Goal: Information Seeking & Learning: Learn about a topic

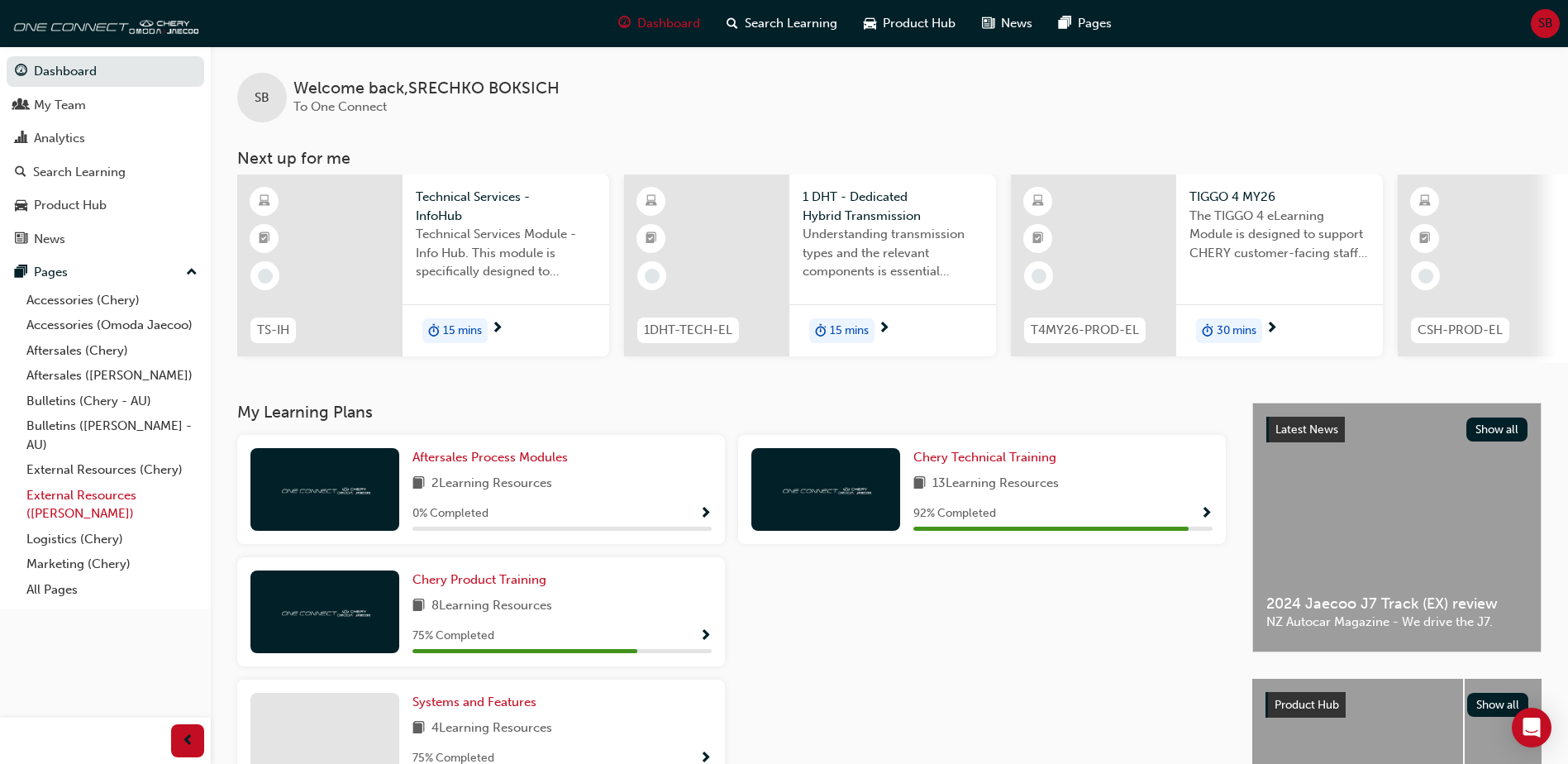
click at [163, 501] on link "External Resources ([PERSON_NAME])" at bounding box center [112, 505] width 184 height 44
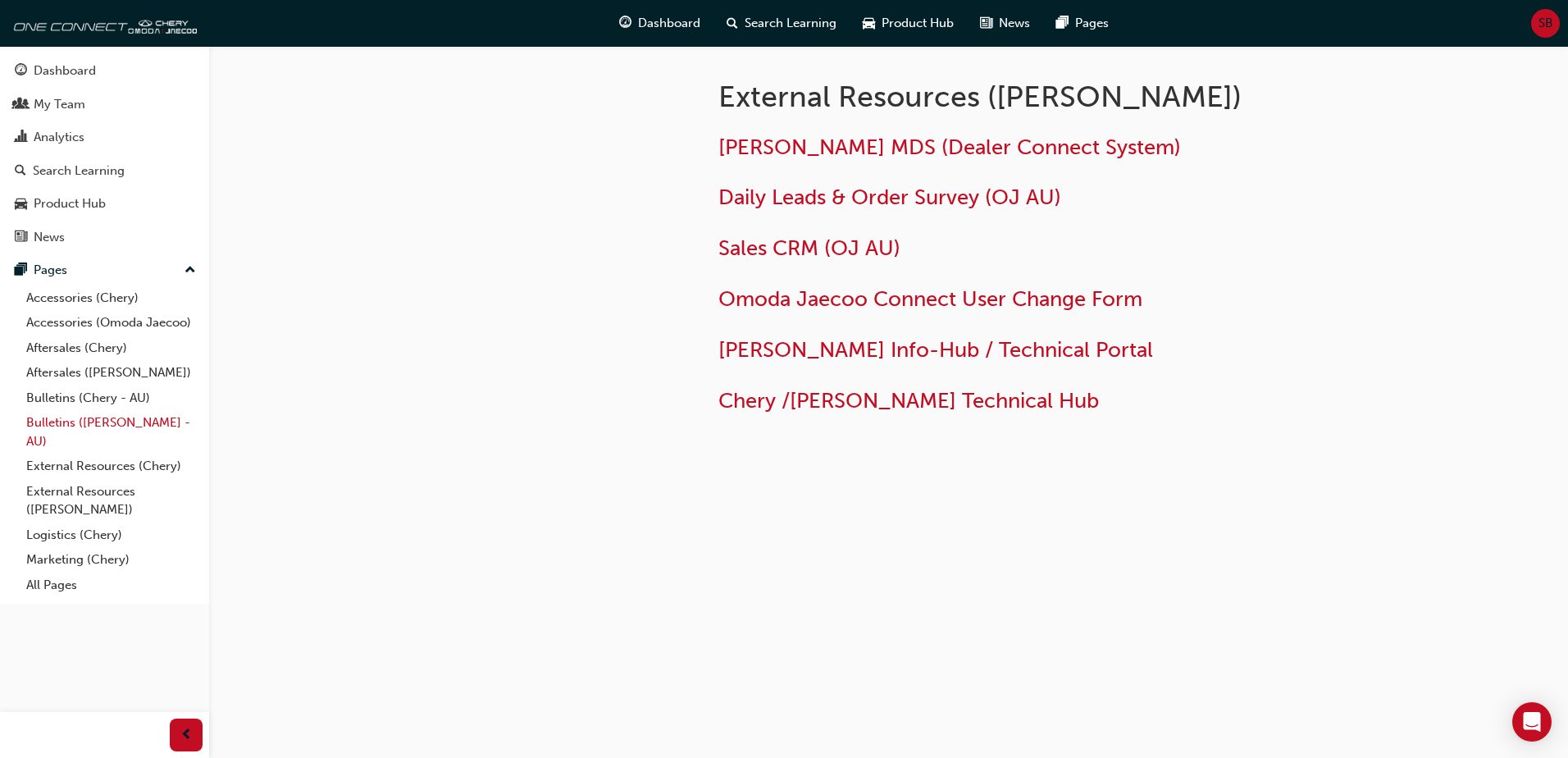
click at [127, 416] on link "Bulletins ([PERSON_NAME] - AU)" at bounding box center [111, 431] width 183 height 43
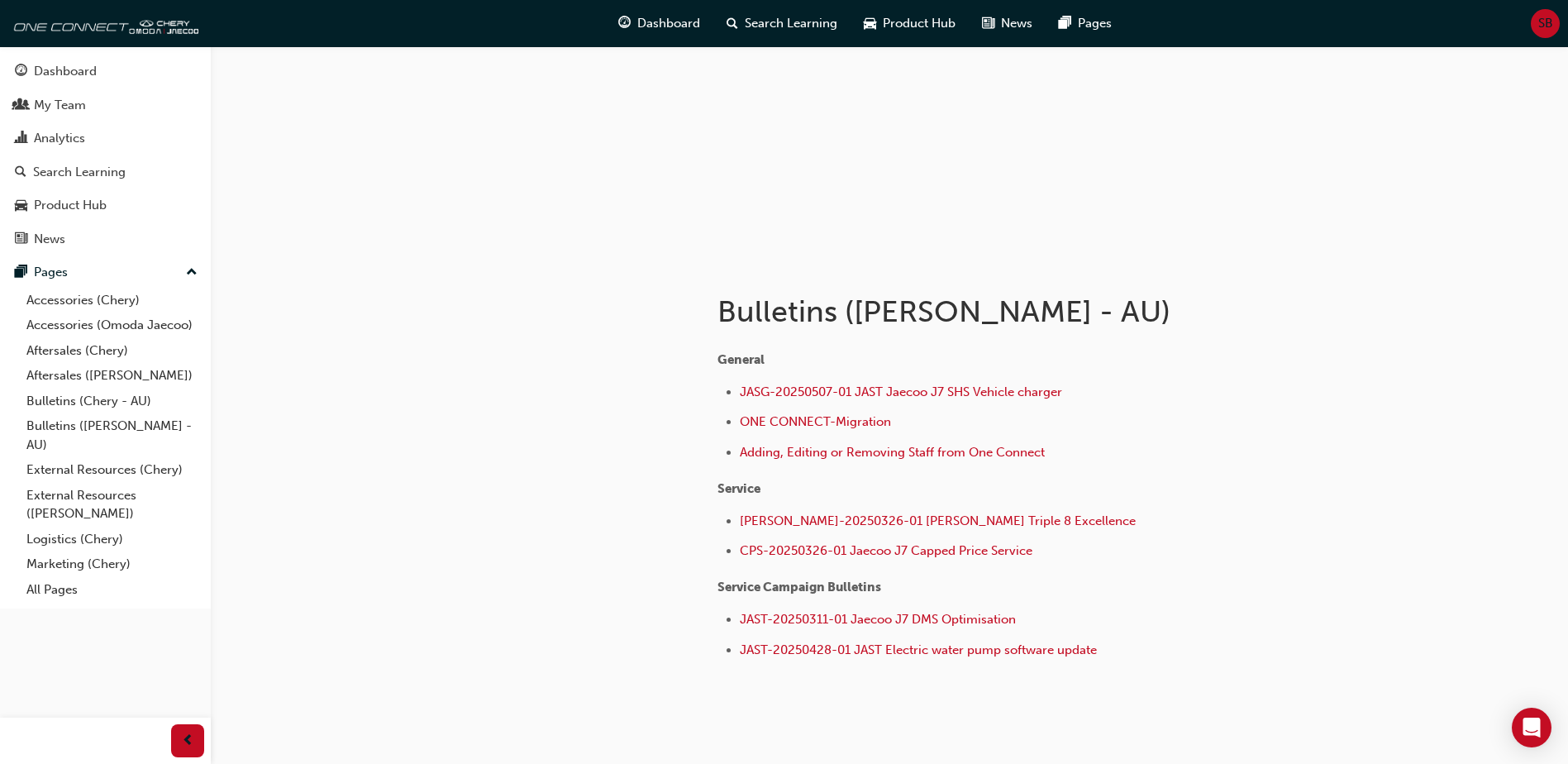
scroll to position [177, 0]
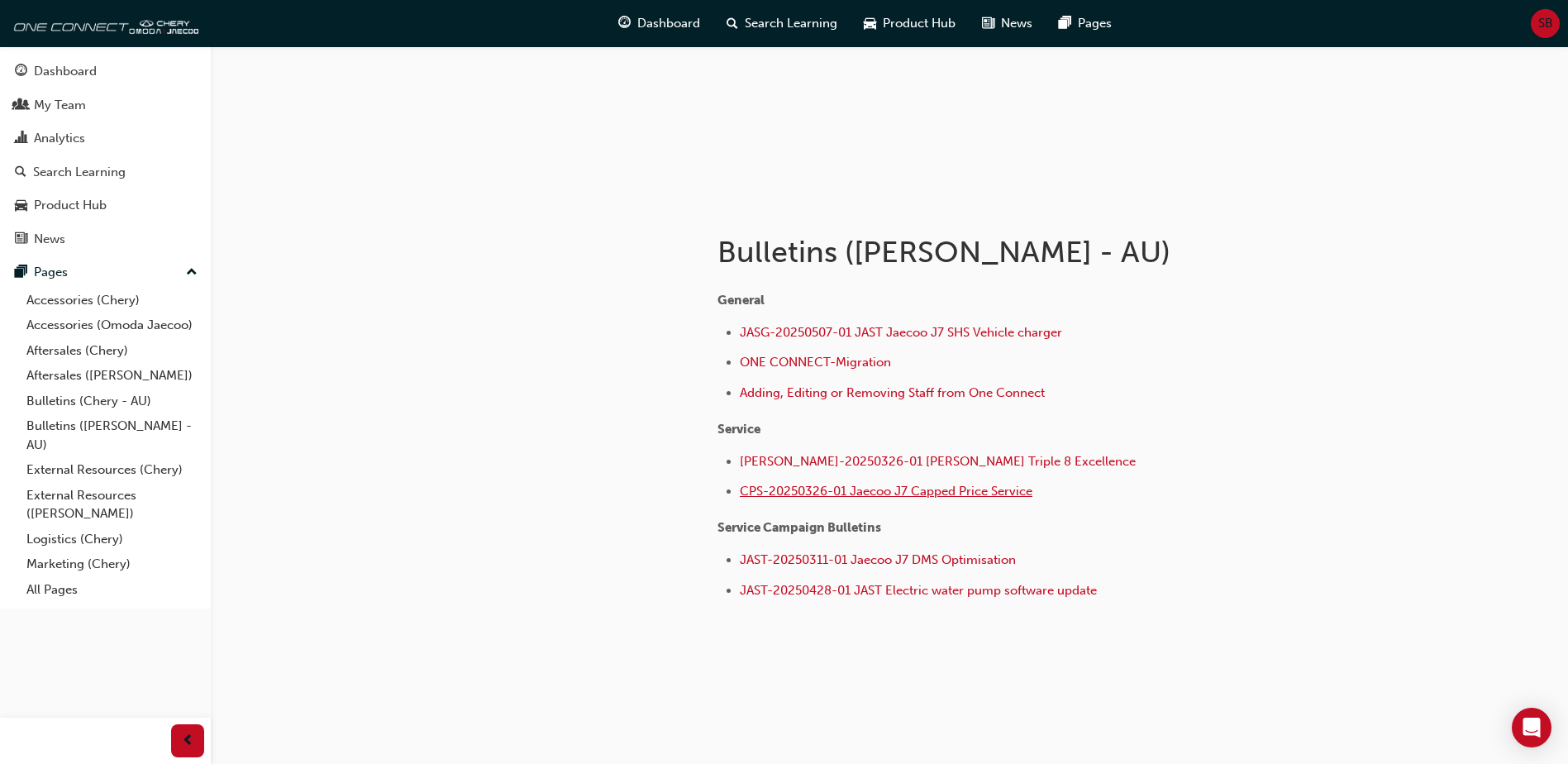
click at [760, 494] on span "CPS-20250326-01 Jaecoo J7 Capped Price Service" at bounding box center [886, 492] width 292 height 15
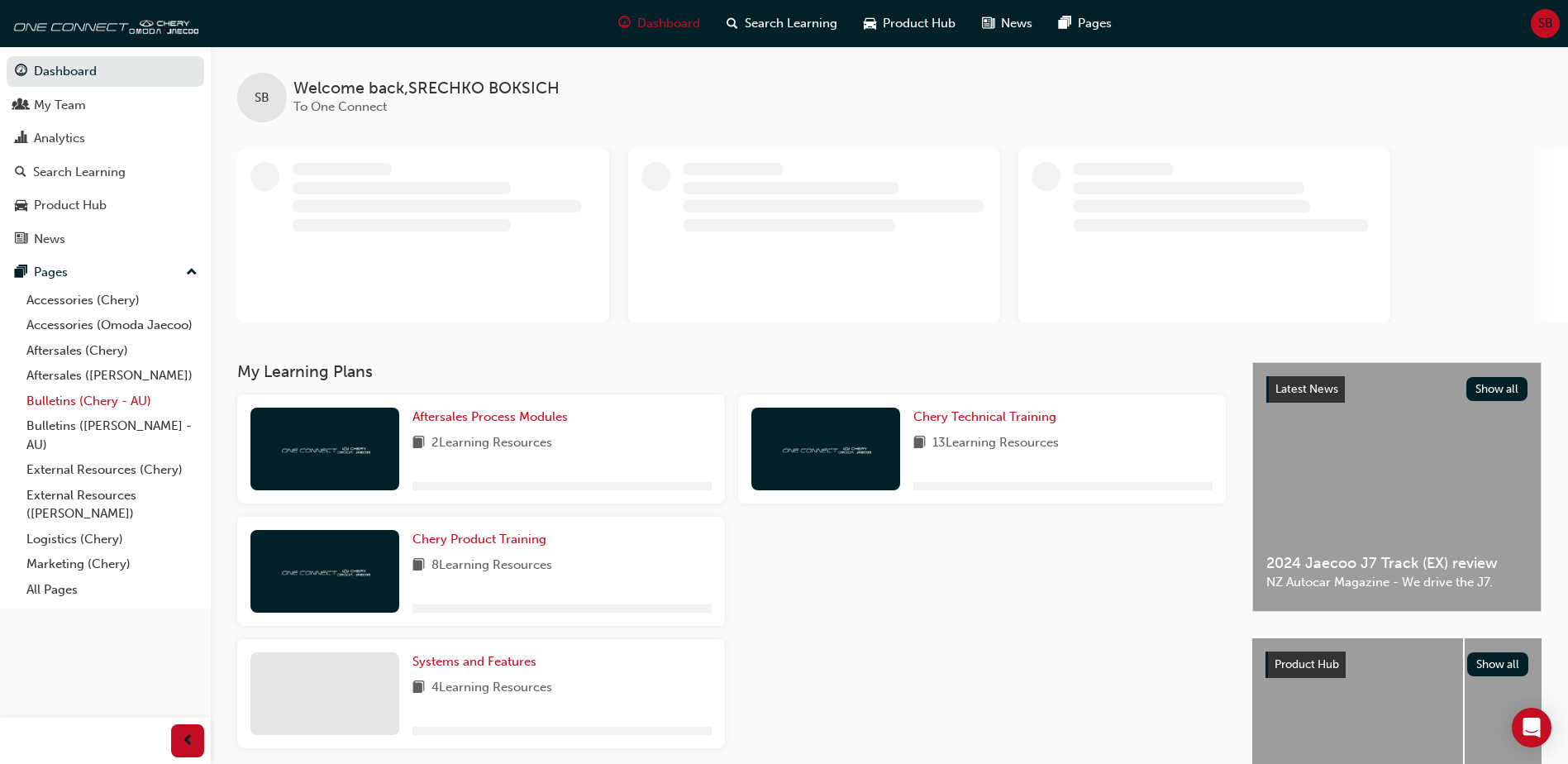
click at [122, 407] on link "Bulletins (Chery - AU)" at bounding box center [112, 401] width 184 height 26
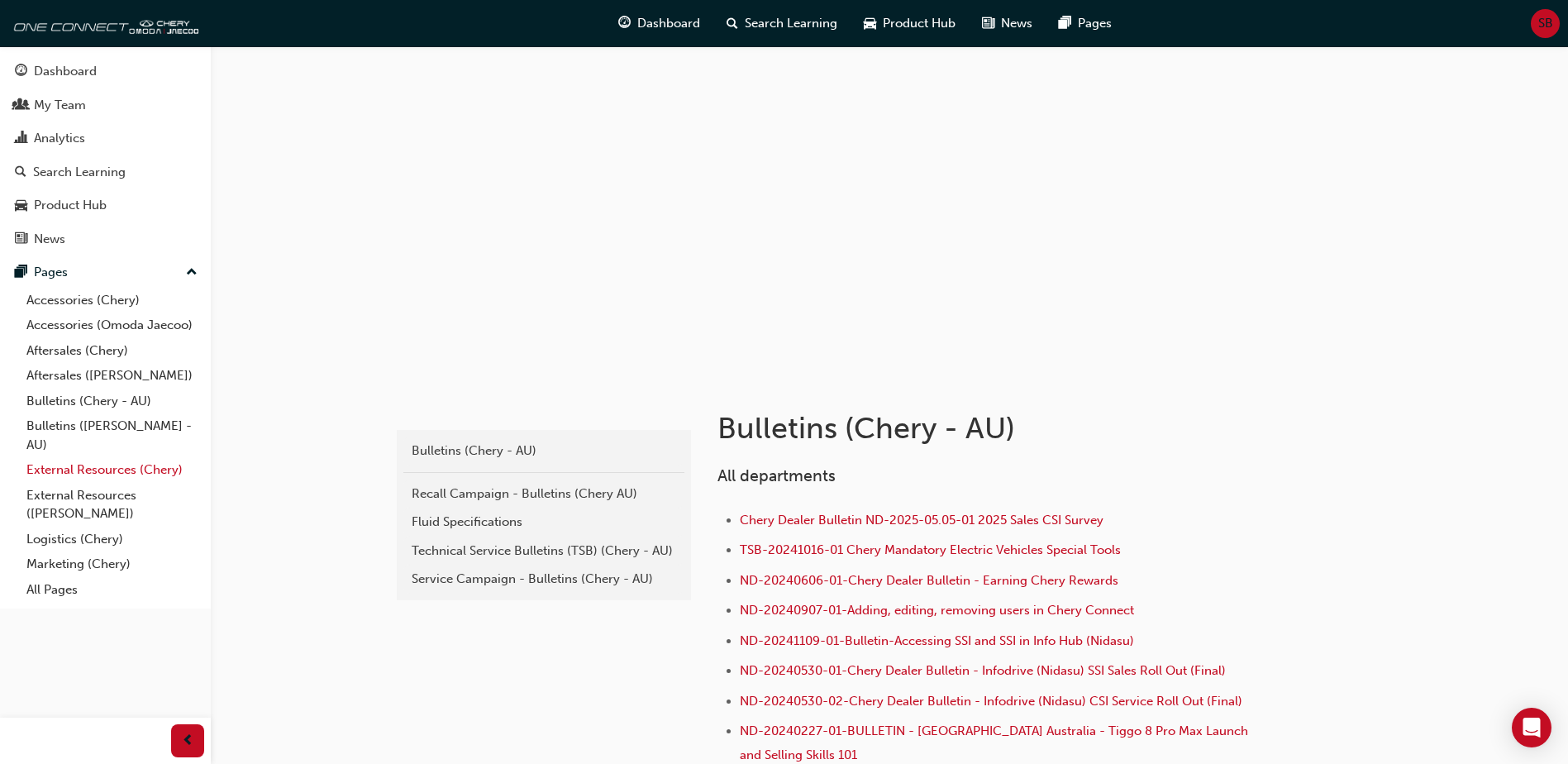
click at [145, 471] on link "External Resources (Chery)" at bounding box center [112, 470] width 184 height 26
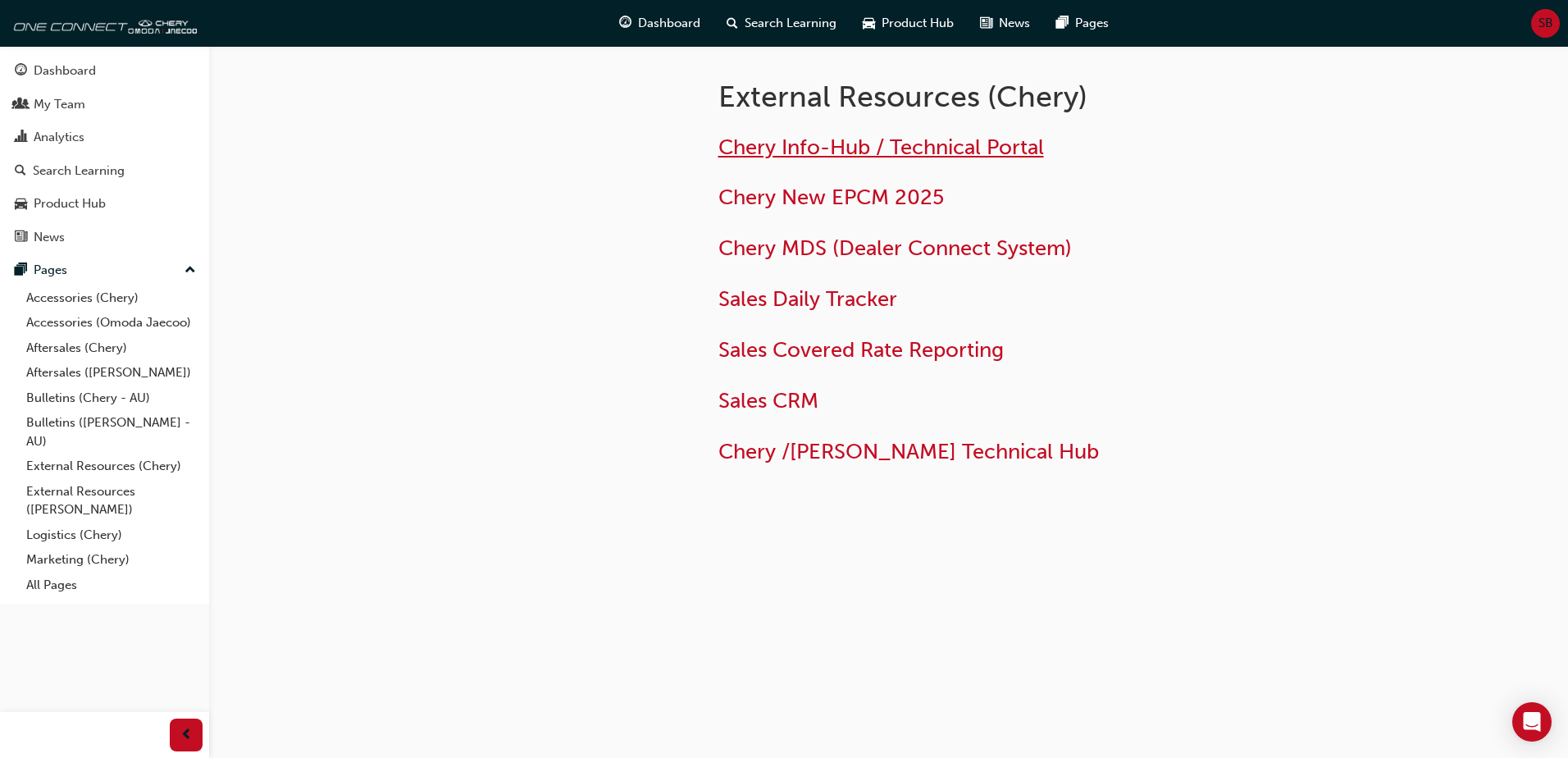
click at [898, 153] on span "Chery Info-Hub / Technical Portal" at bounding box center [881, 147] width 326 height 25
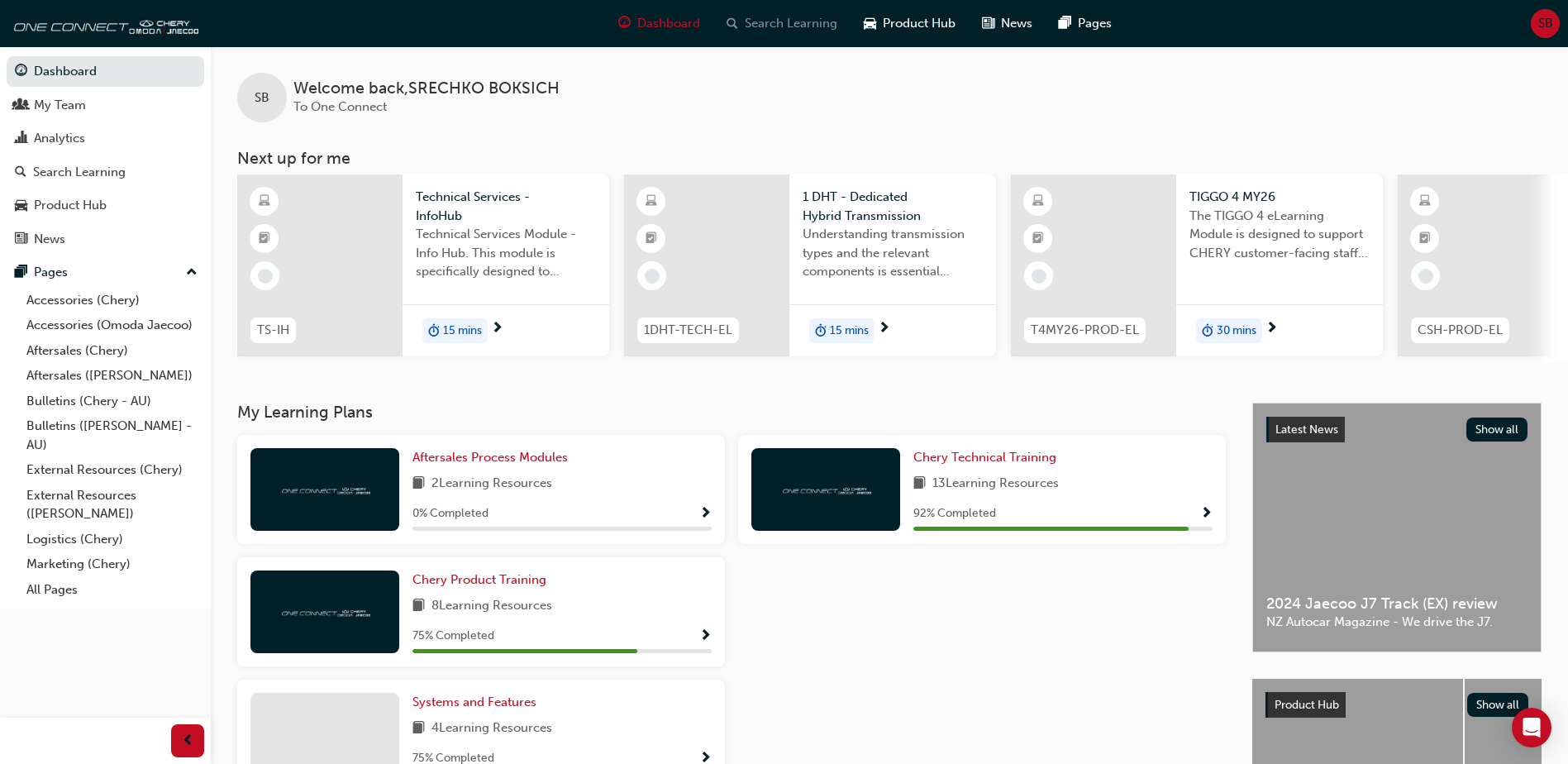
click at [797, 33] on div "Search Learning" at bounding box center [782, 24] width 138 height 34
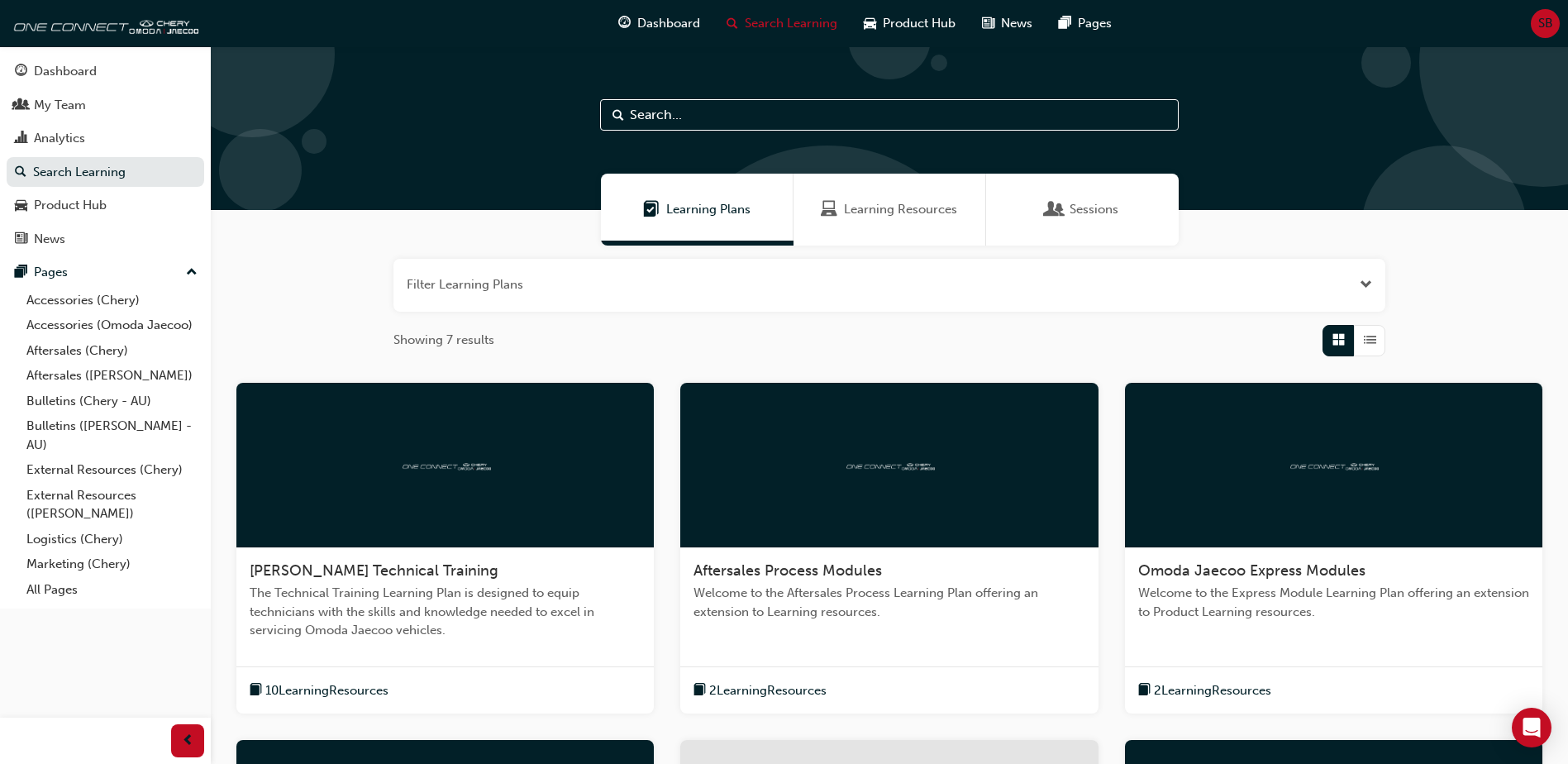
click at [720, 110] on input "text" at bounding box center [889, 115] width 579 height 31
paste input "DAST-0206"
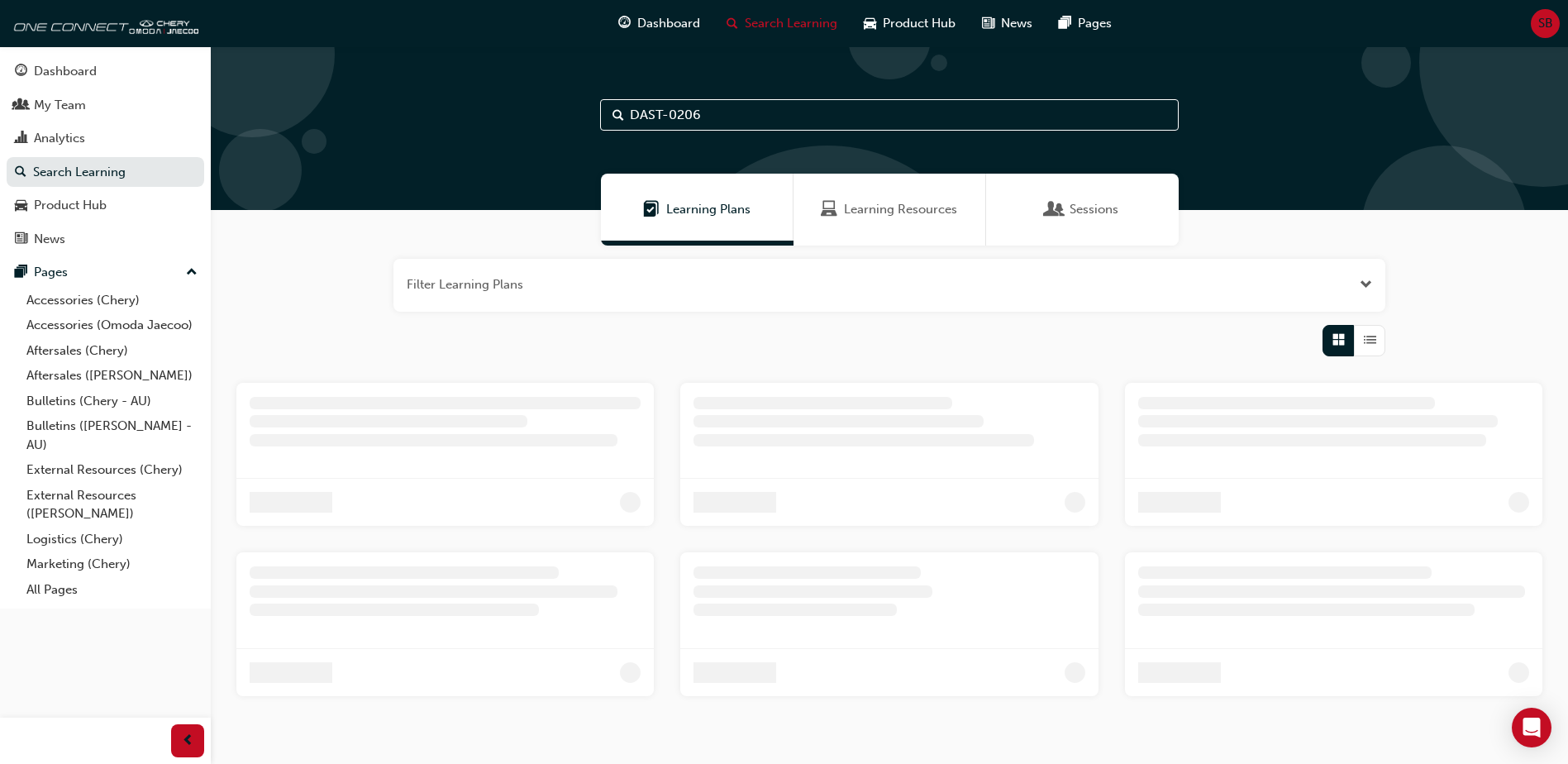
type input "DAST-0206"
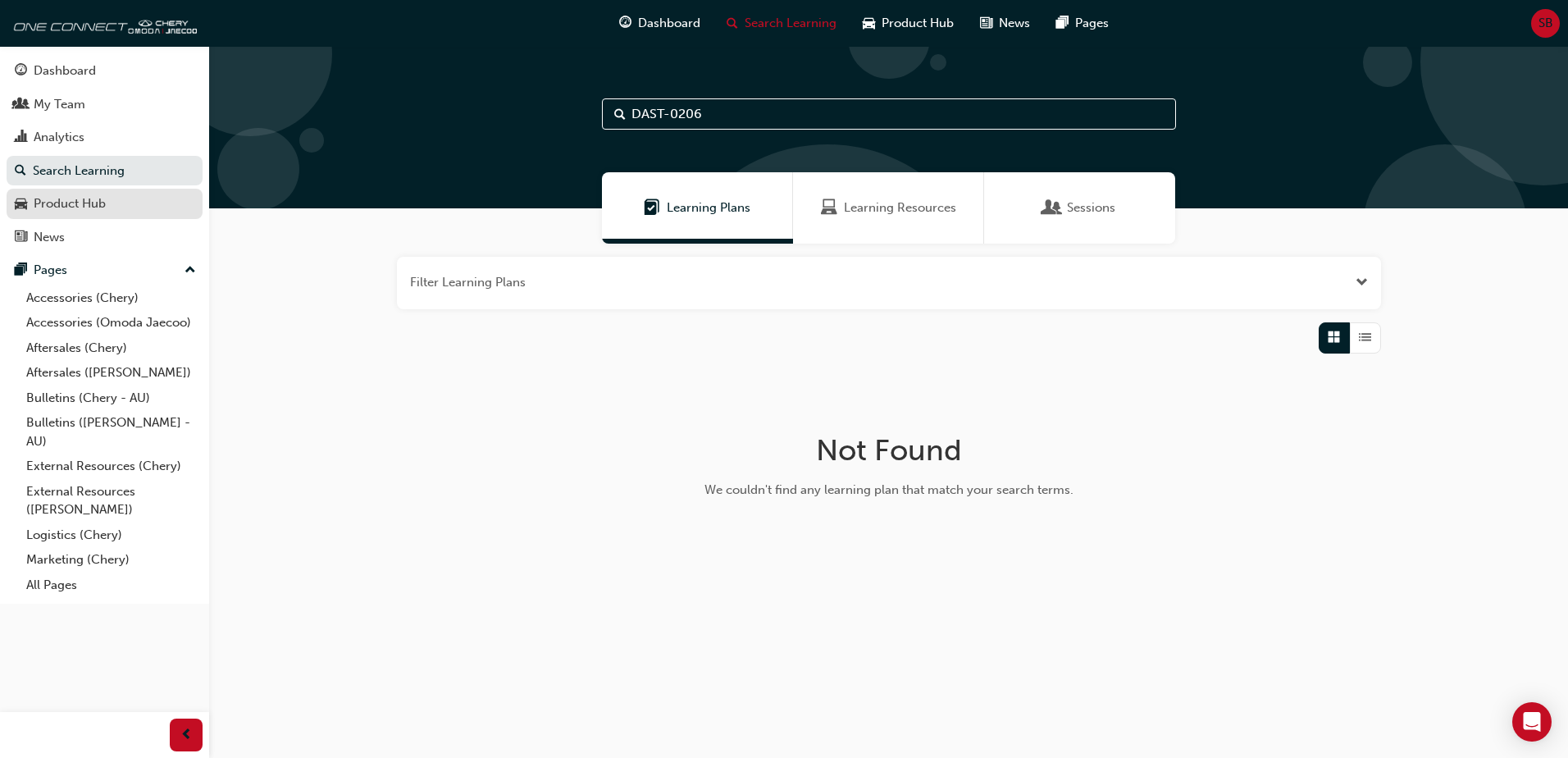
click at [98, 202] on div "Product Hub" at bounding box center [70, 203] width 73 height 19
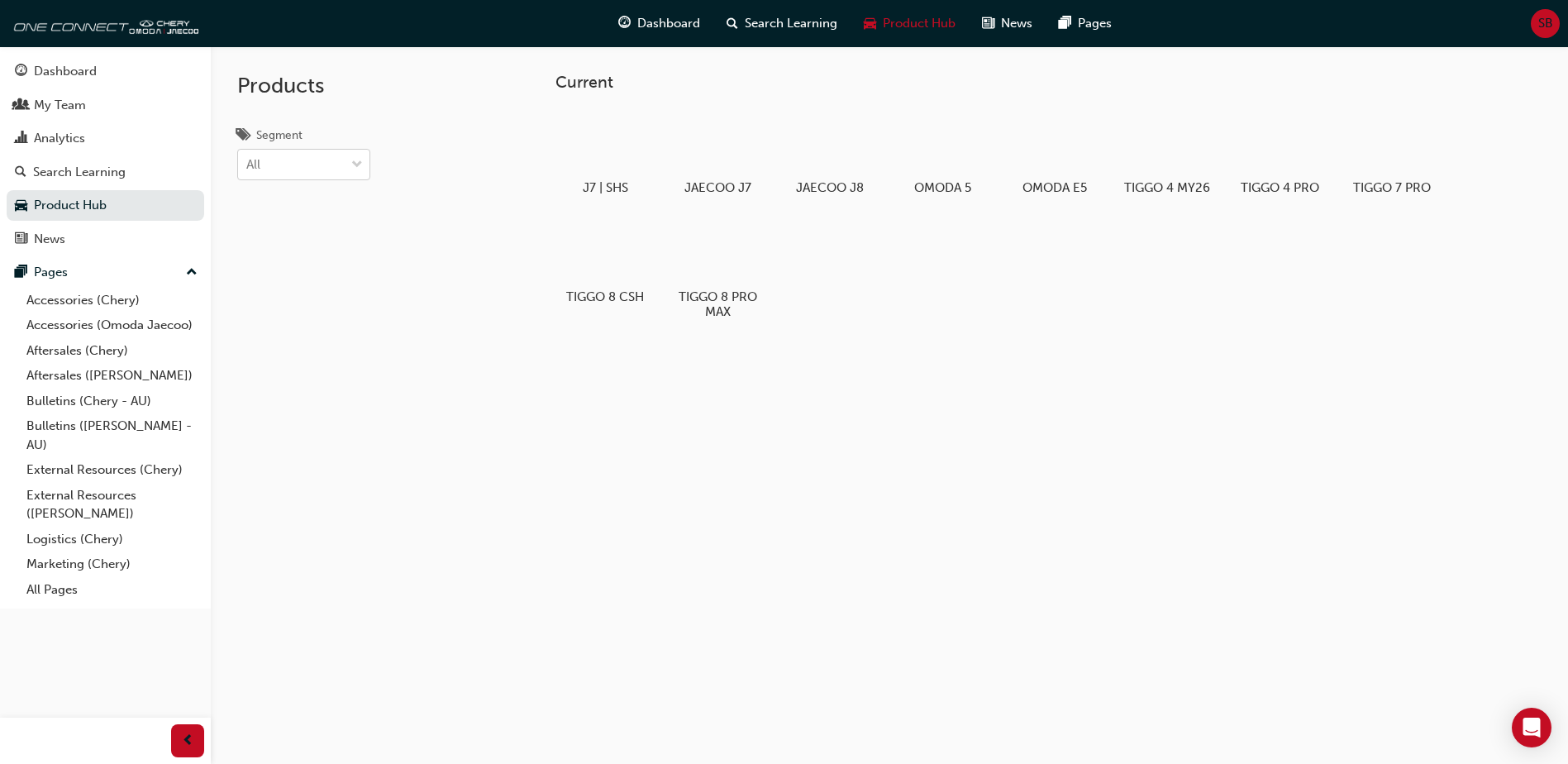
click at [285, 164] on div "All" at bounding box center [291, 165] width 106 height 28
click at [248, 164] on input "Segment All" at bounding box center [248, 163] width 2 height 14
click at [285, 164] on div "All" at bounding box center [291, 165] width 106 height 28
click at [248, 164] on input "Segment 0 results available. Select is focused ,type to refine list, press Down…" at bounding box center [248, 163] width 2 height 14
click at [1252, 182] on h5 "TIGGO 4 PRO" at bounding box center [1279, 190] width 92 height 16
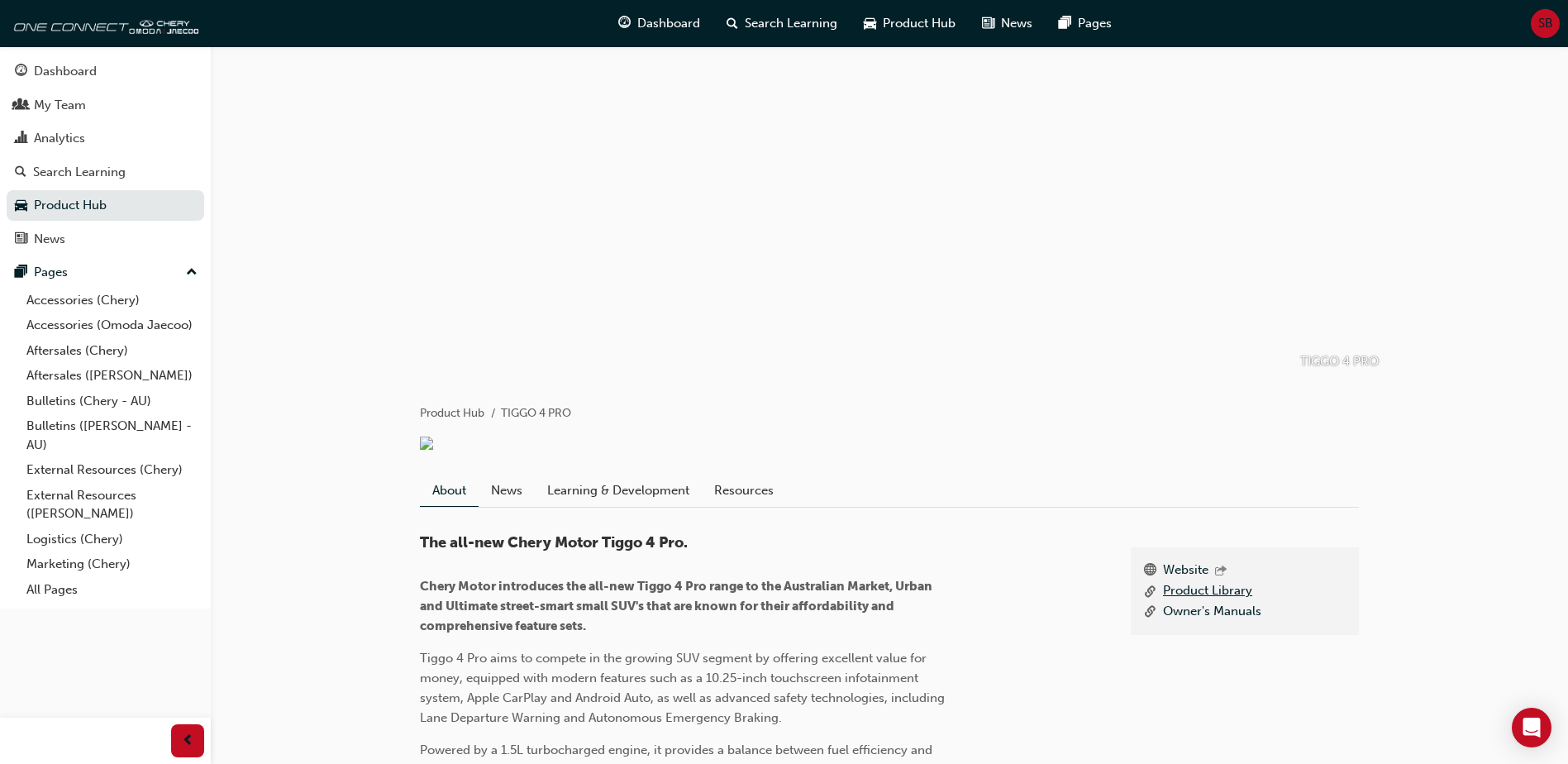
click at [1232, 602] on link "Product Library" at bounding box center [1207, 591] width 89 height 21
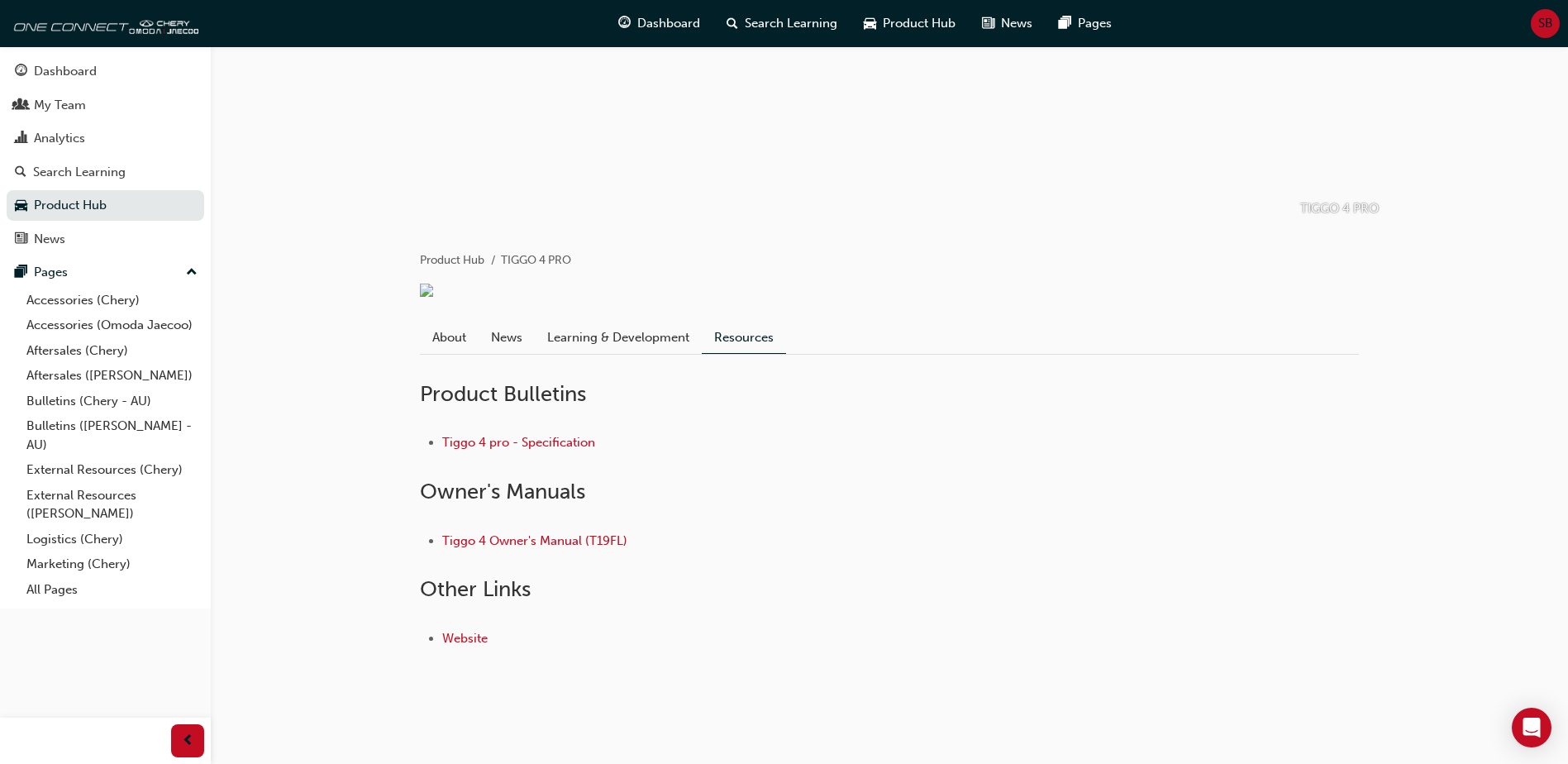
scroll to position [177, 0]
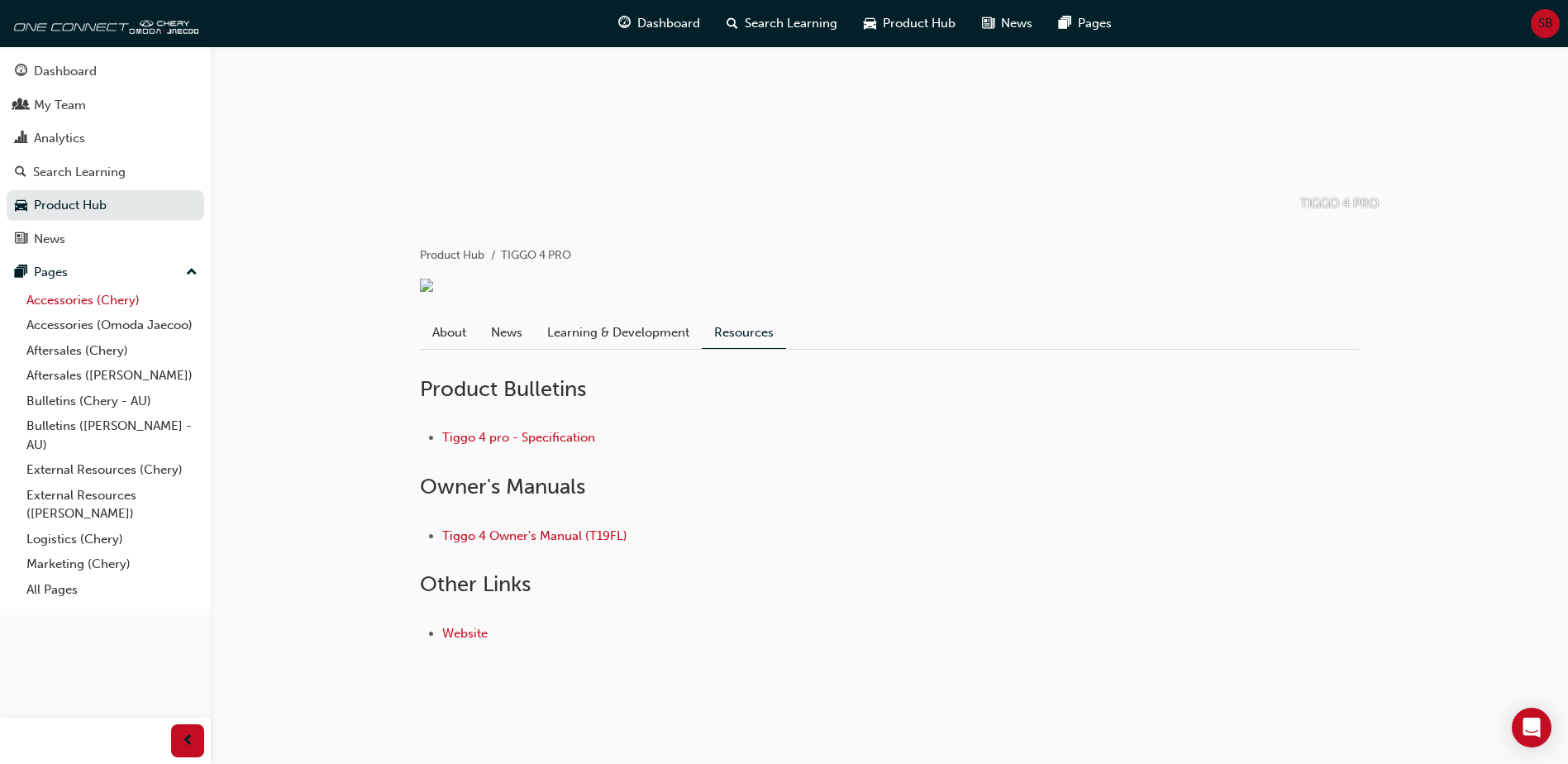
click at [90, 300] on link "Accessories (Chery)" at bounding box center [112, 300] width 184 height 26
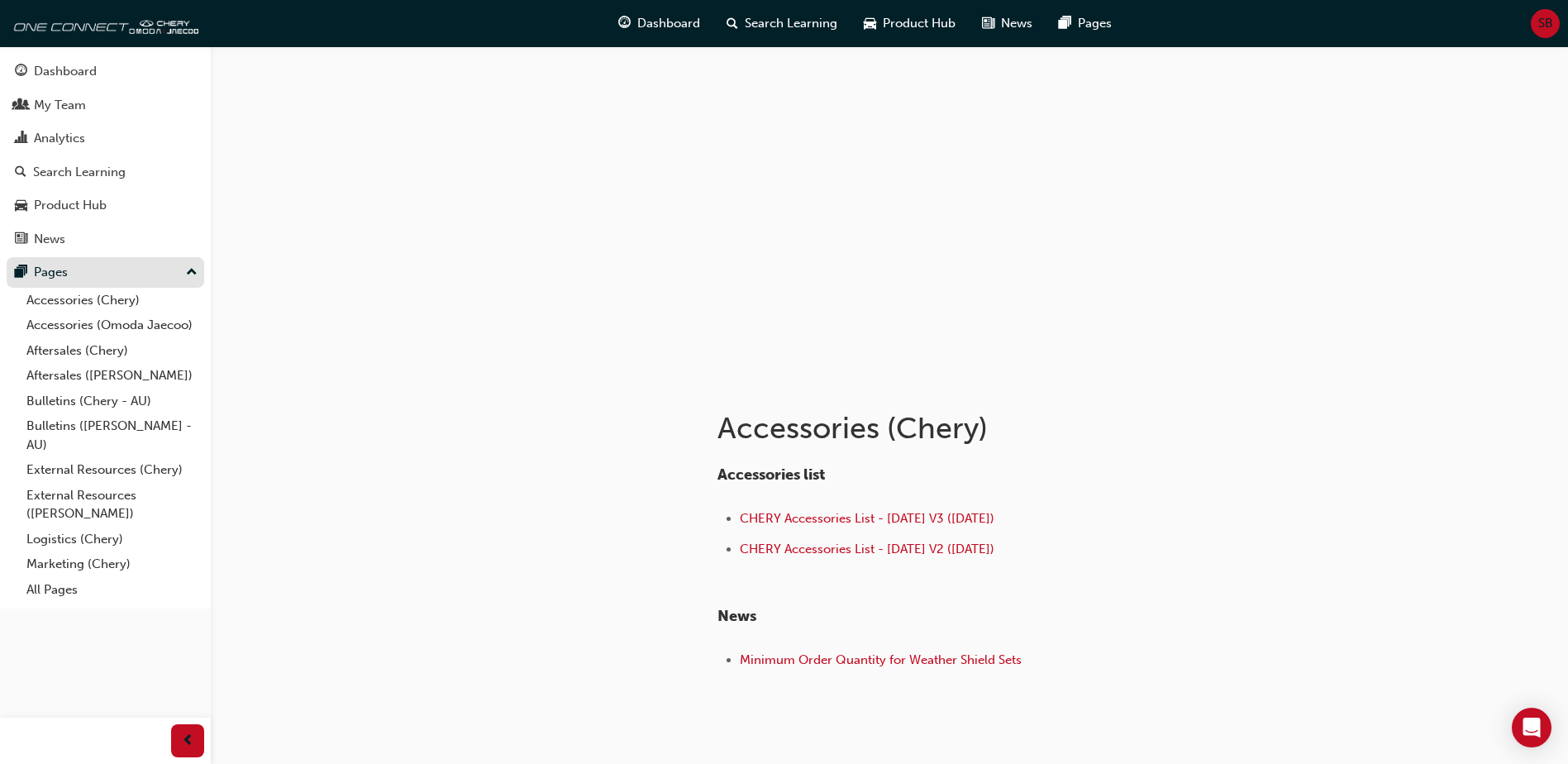
click at [82, 284] on button "Pages" at bounding box center [105, 272] width 197 height 30
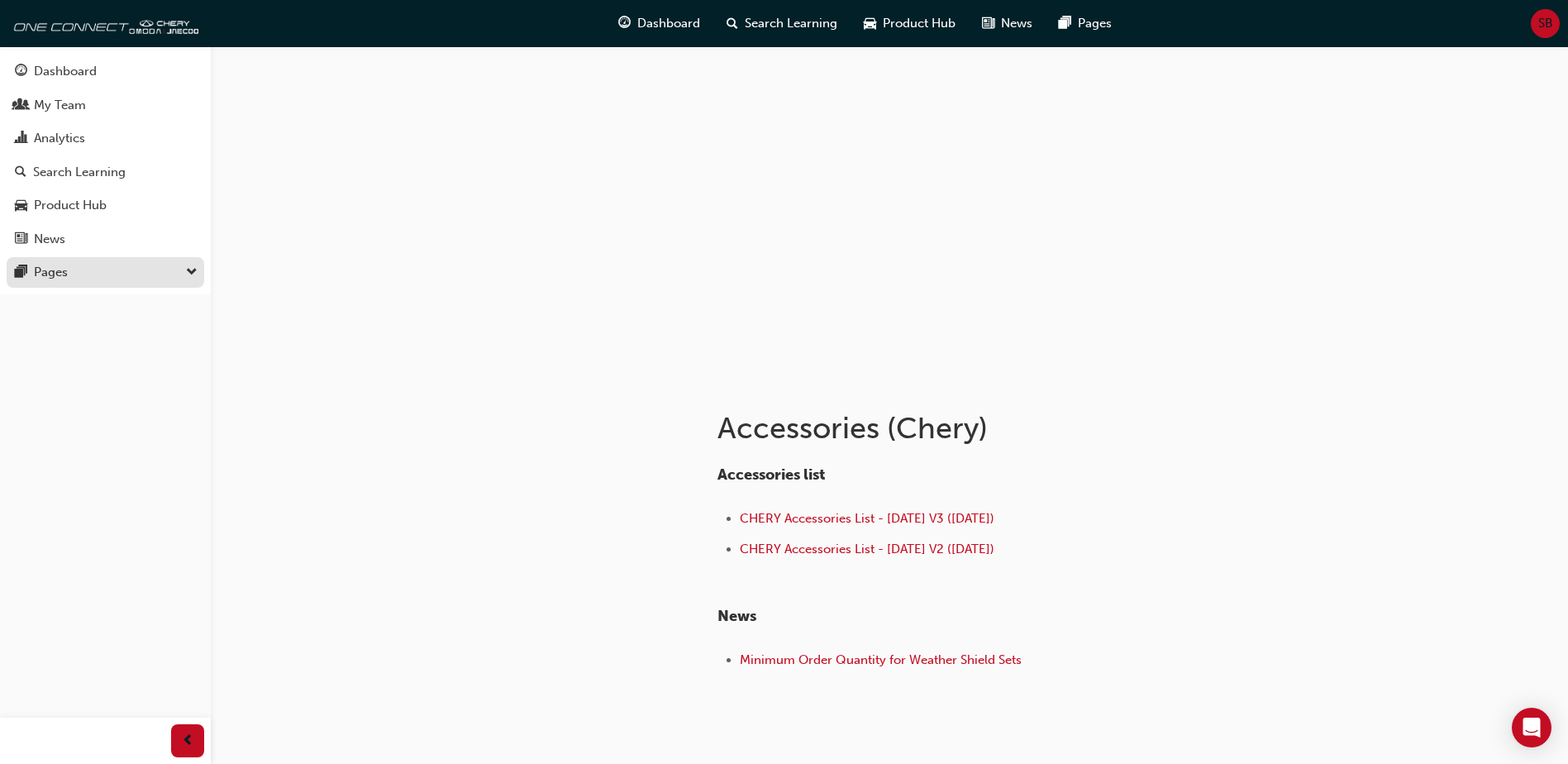
click at [82, 284] on button "Pages" at bounding box center [105, 272] width 197 height 30
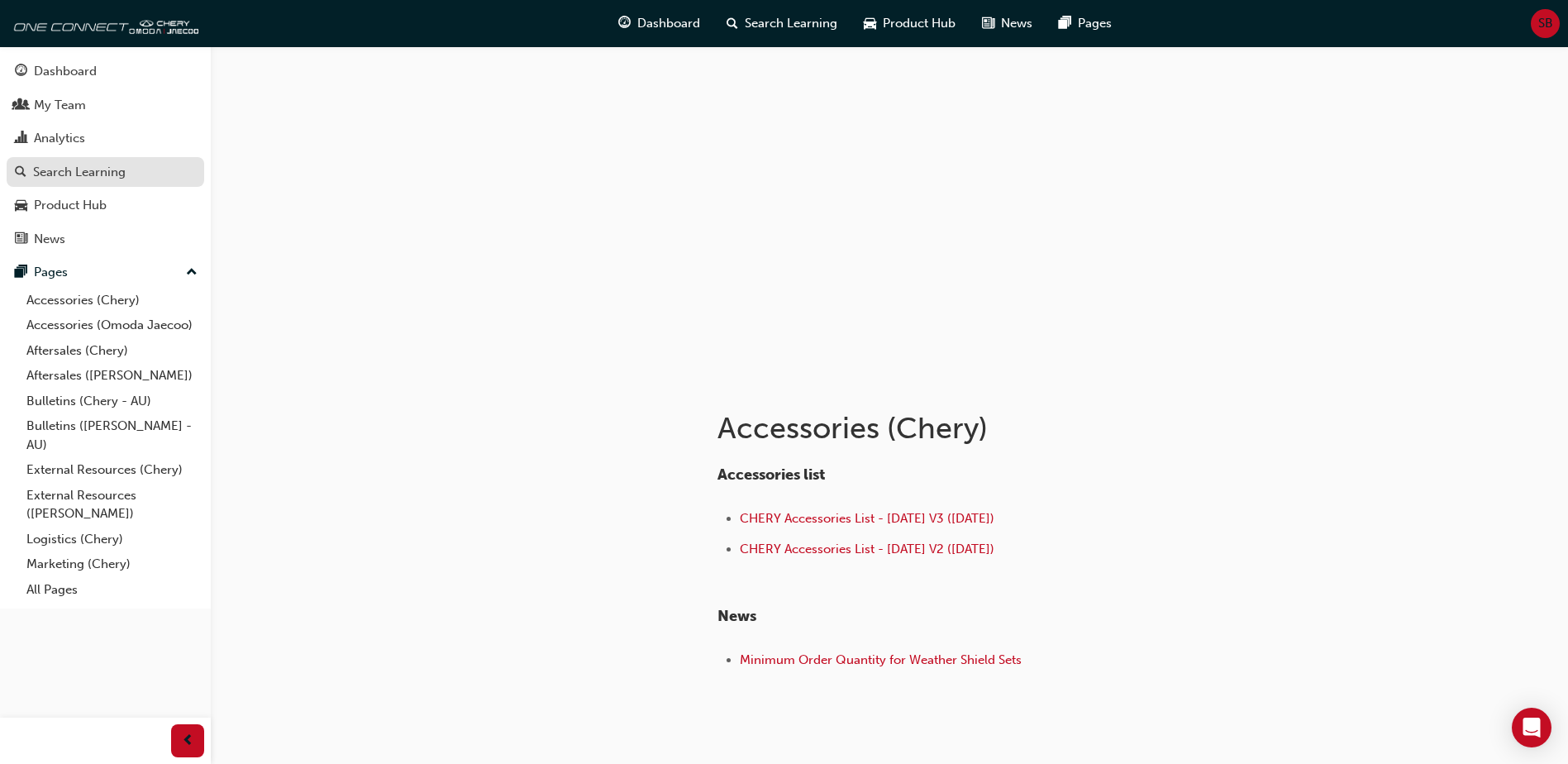
click at [101, 180] on div "Search Learning" at bounding box center [80, 173] width 93 height 19
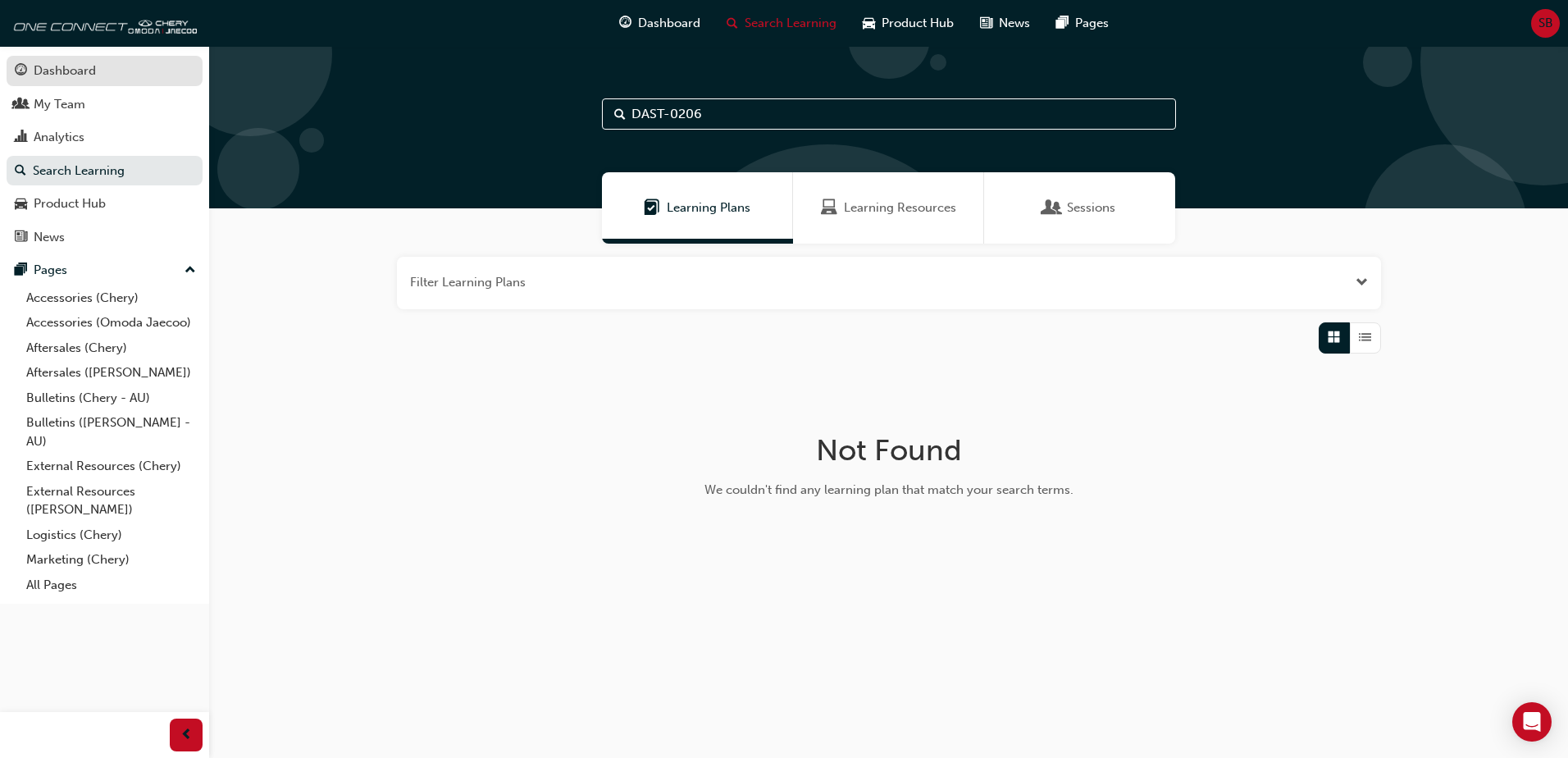
click at [79, 77] on div "Dashboard" at bounding box center [65, 71] width 62 height 19
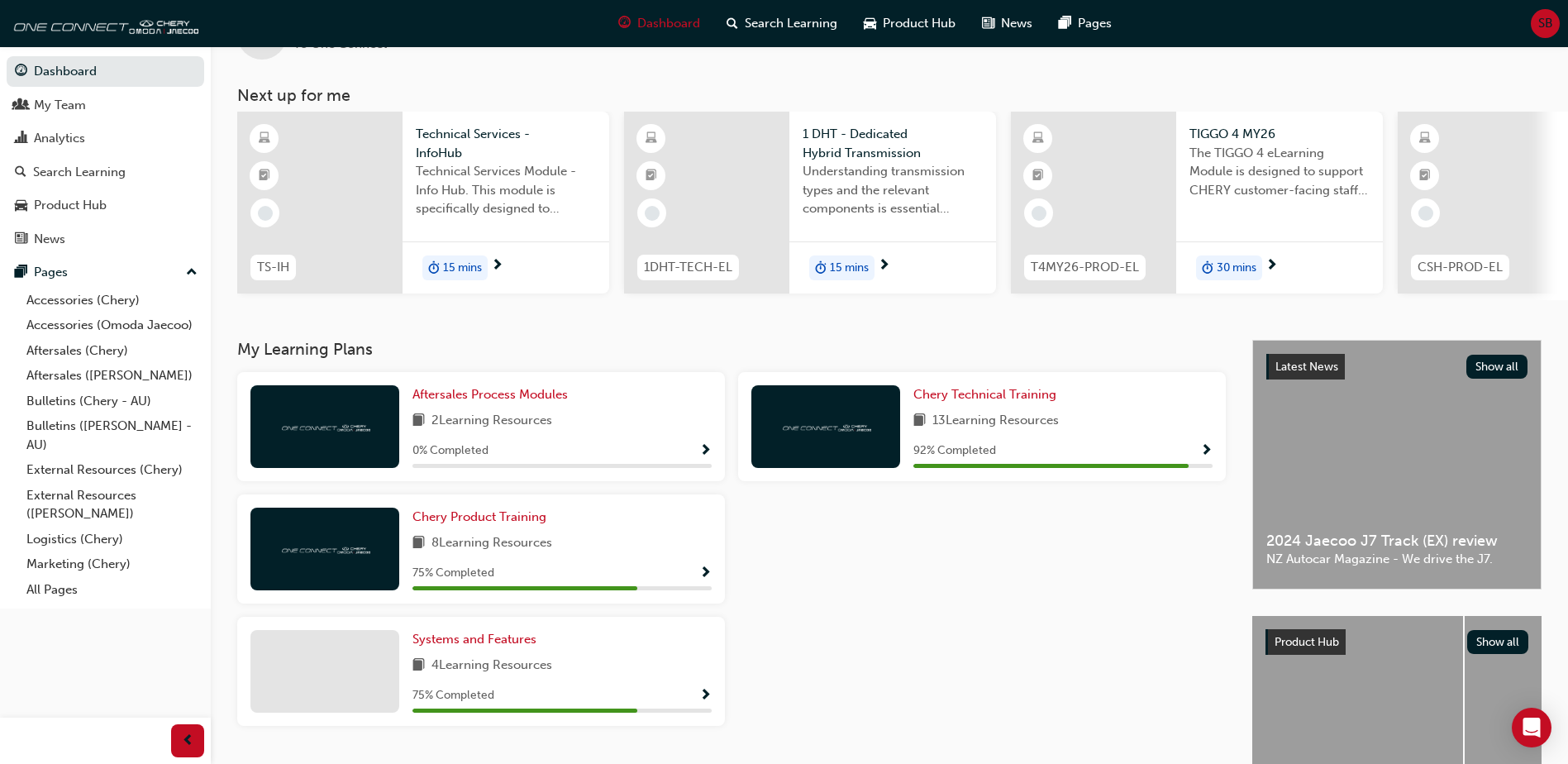
scroll to position [61, 0]
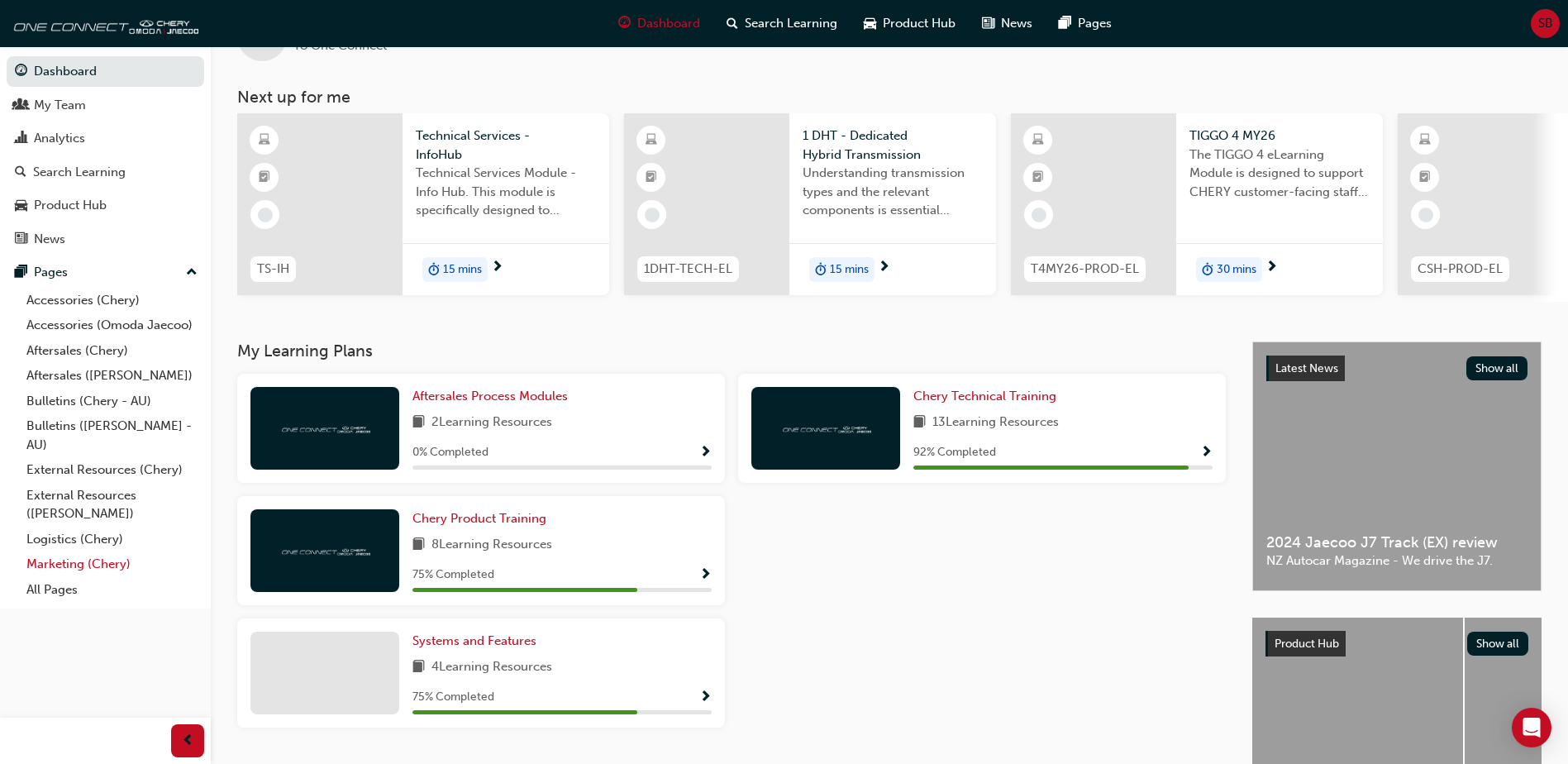
click at [127, 560] on link "Marketing (Chery)" at bounding box center [112, 564] width 184 height 26
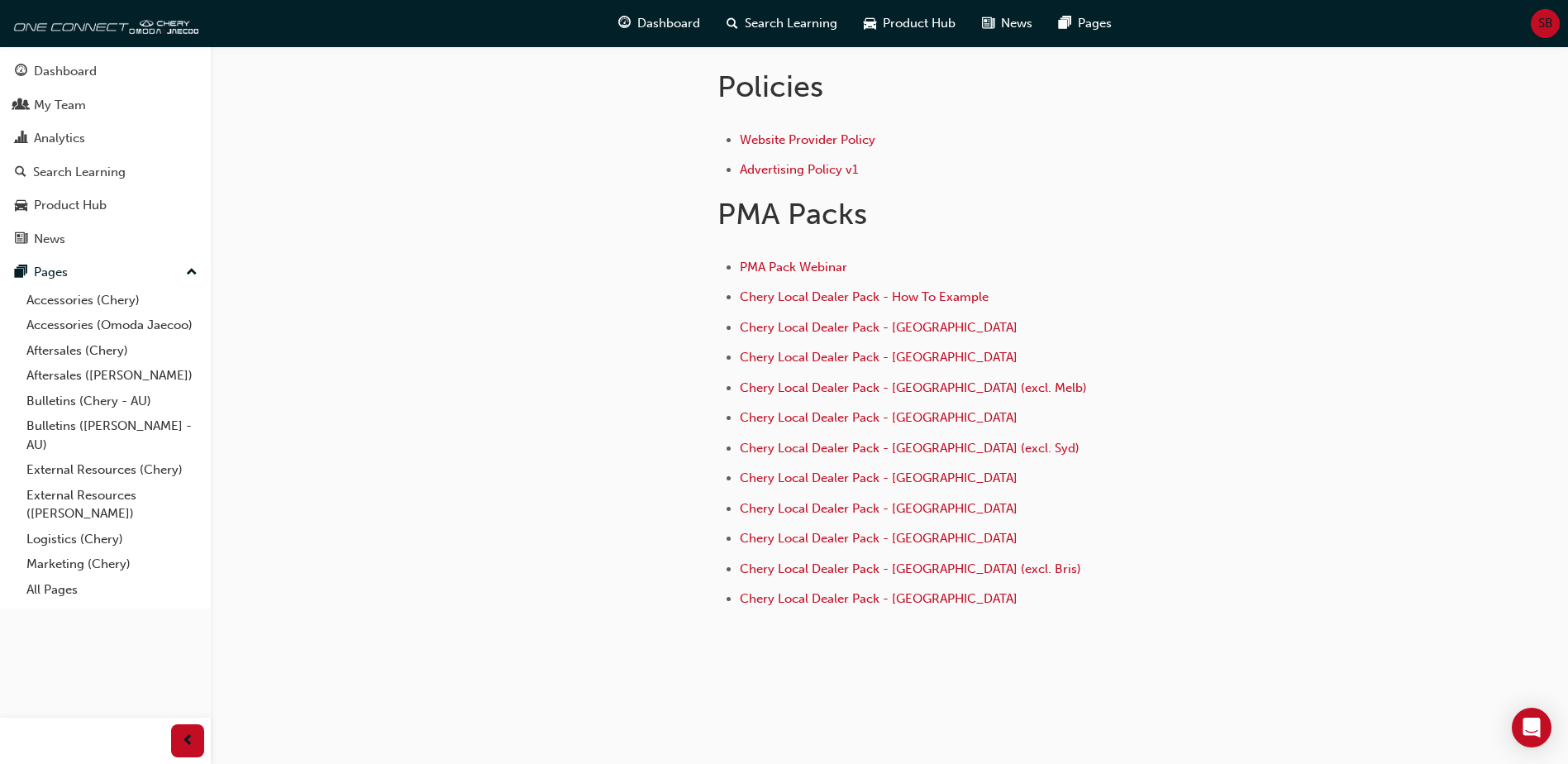
scroll to position [569, 0]
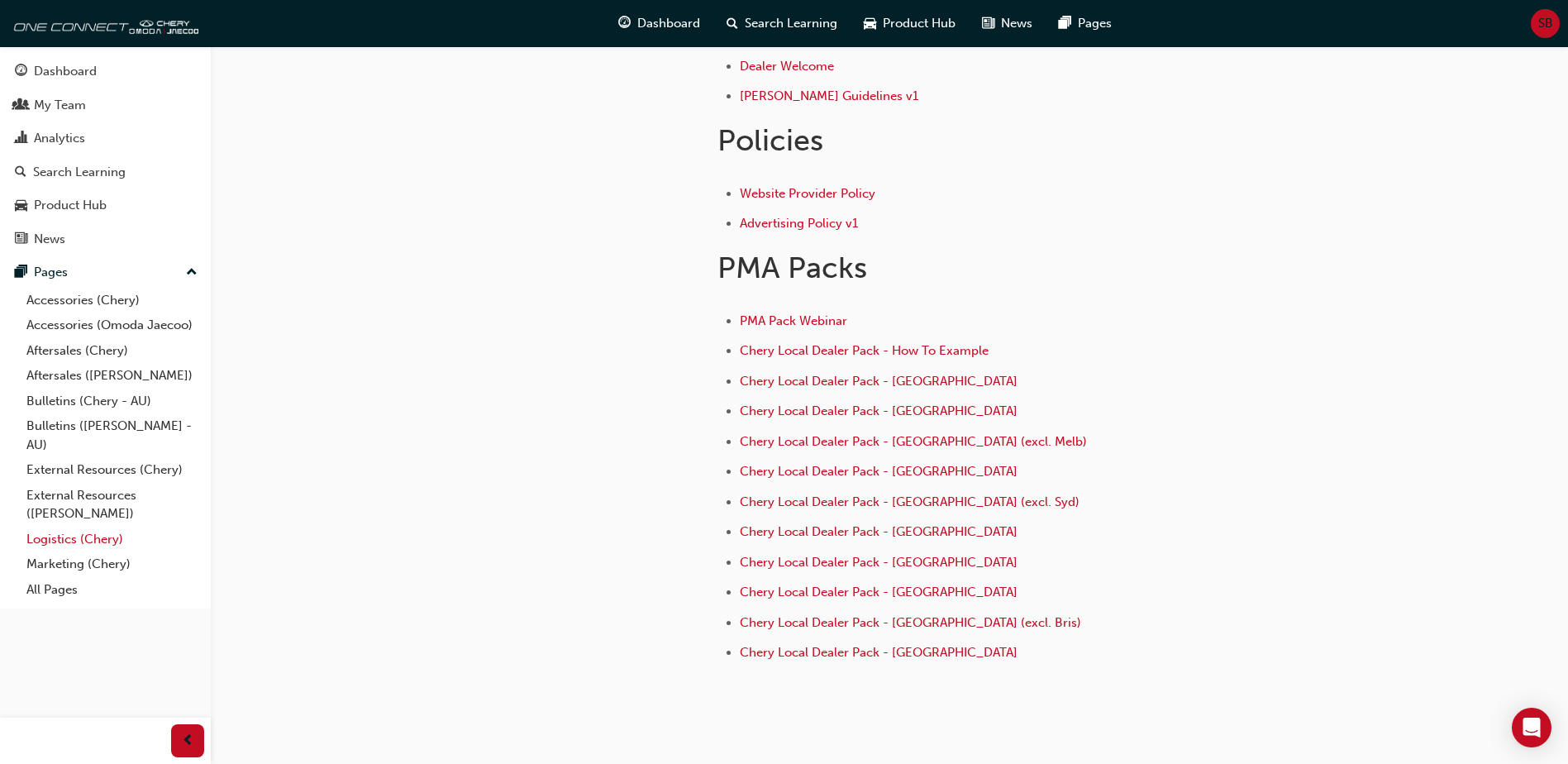
click at [110, 530] on link "Logistics (Chery)" at bounding box center [112, 539] width 184 height 26
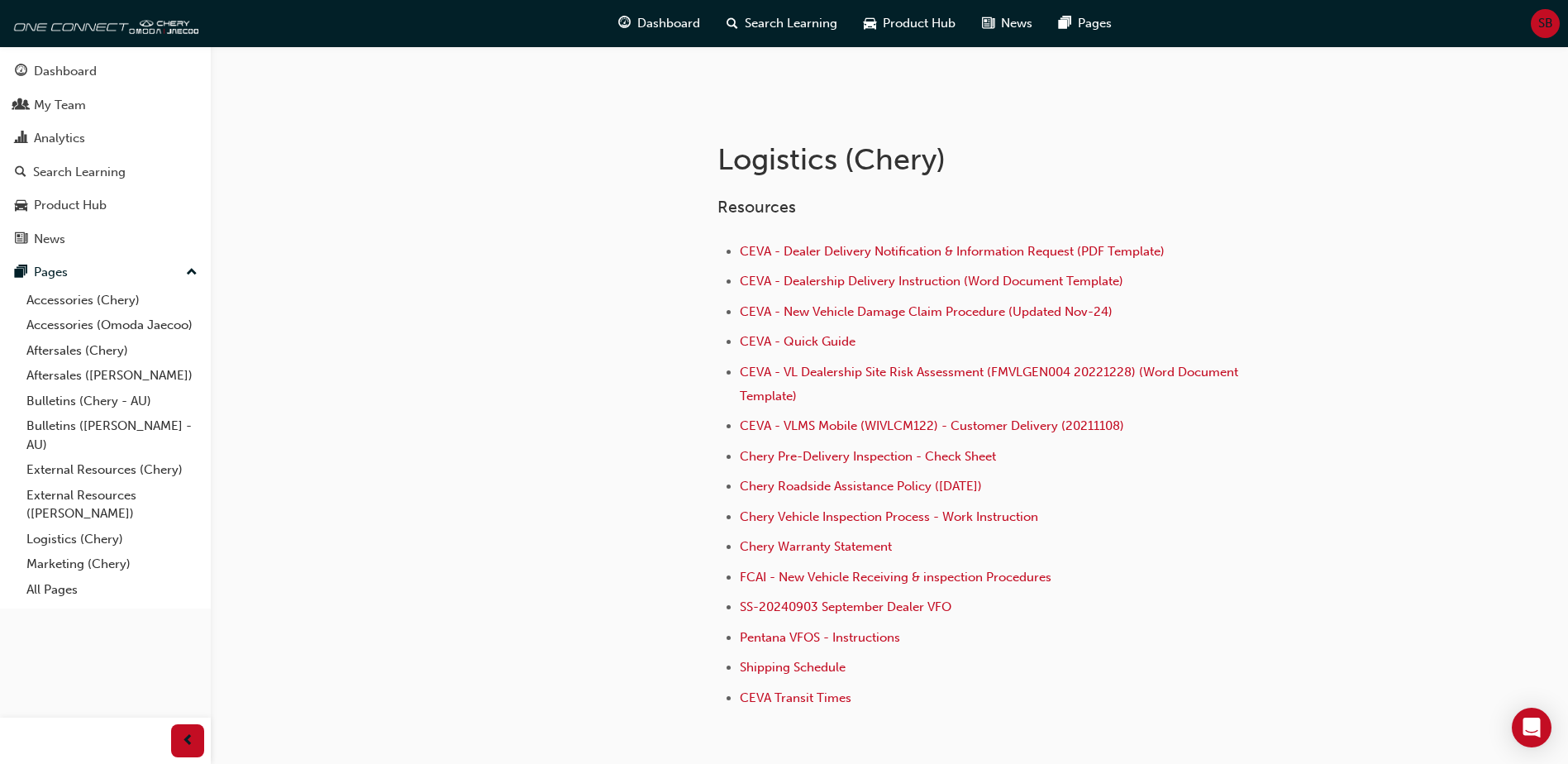
scroll to position [289, 0]
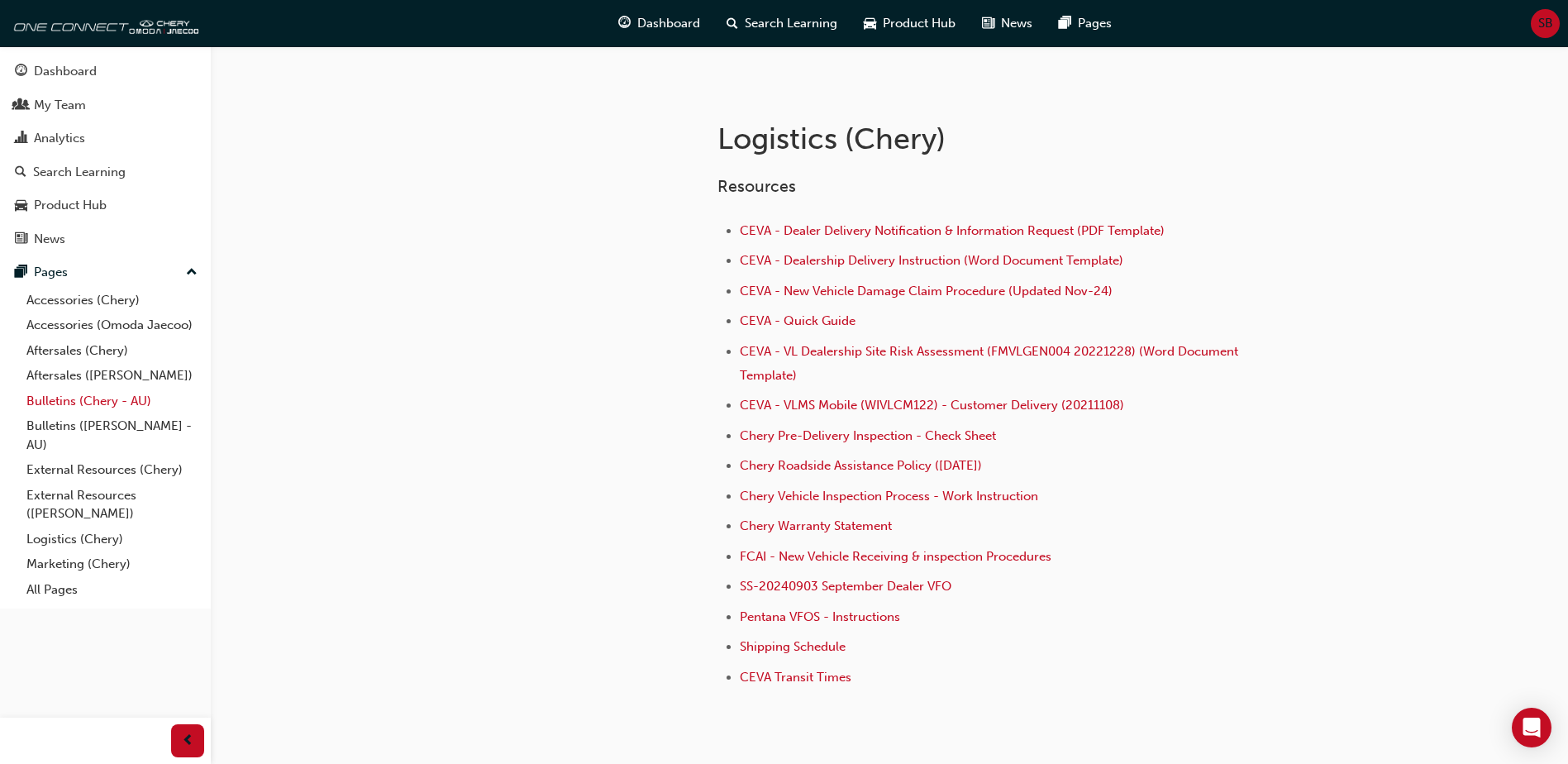
click at [93, 402] on link "Bulletins (Chery - AU)" at bounding box center [112, 401] width 184 height 26
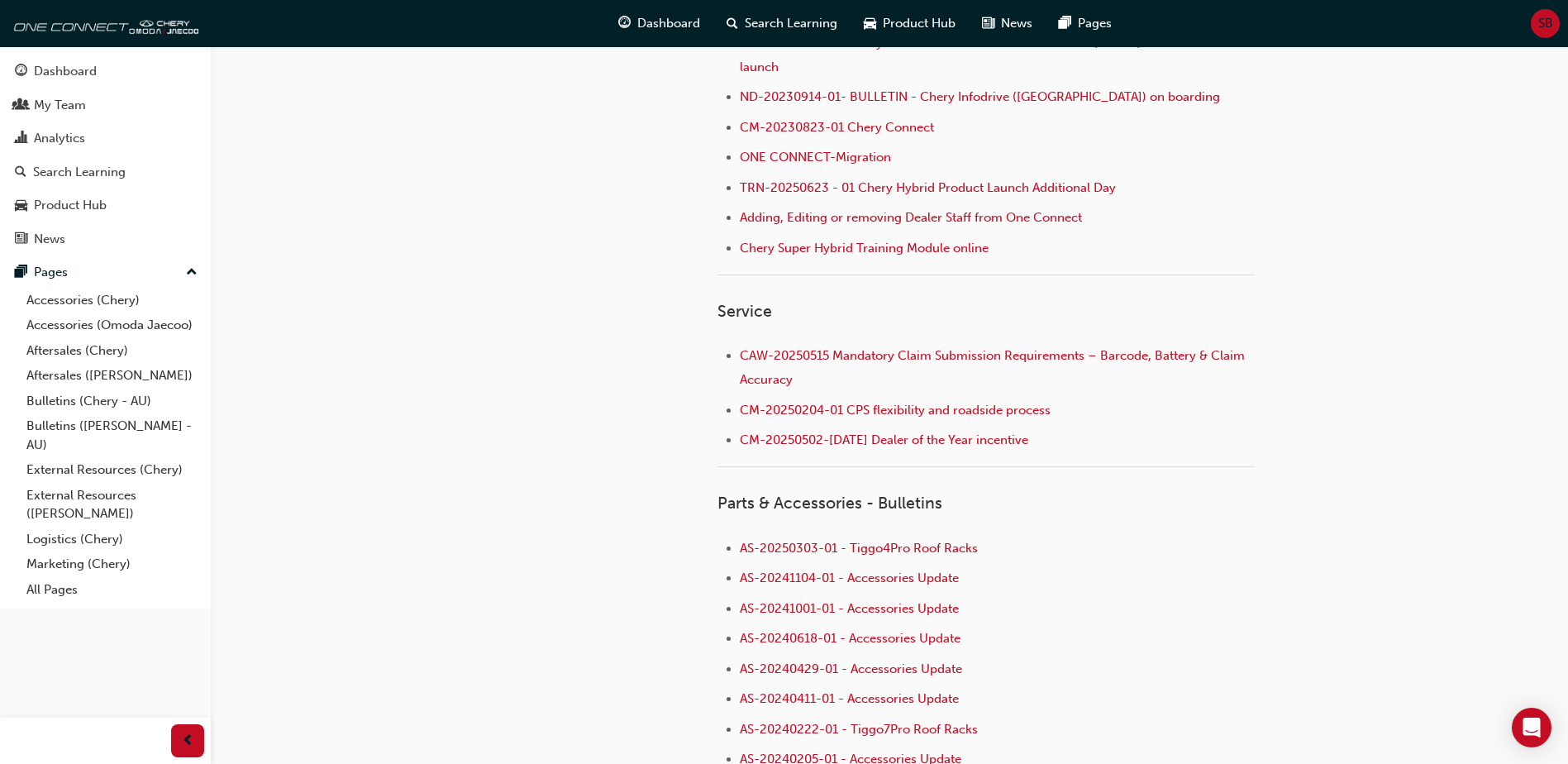
scroll to position [744, 0]
click at [878, 444] on span "CM-20250502-01 MAY 2025 Dealer of the Year incentive" at bounding box center [884, 438] width 289 height 15
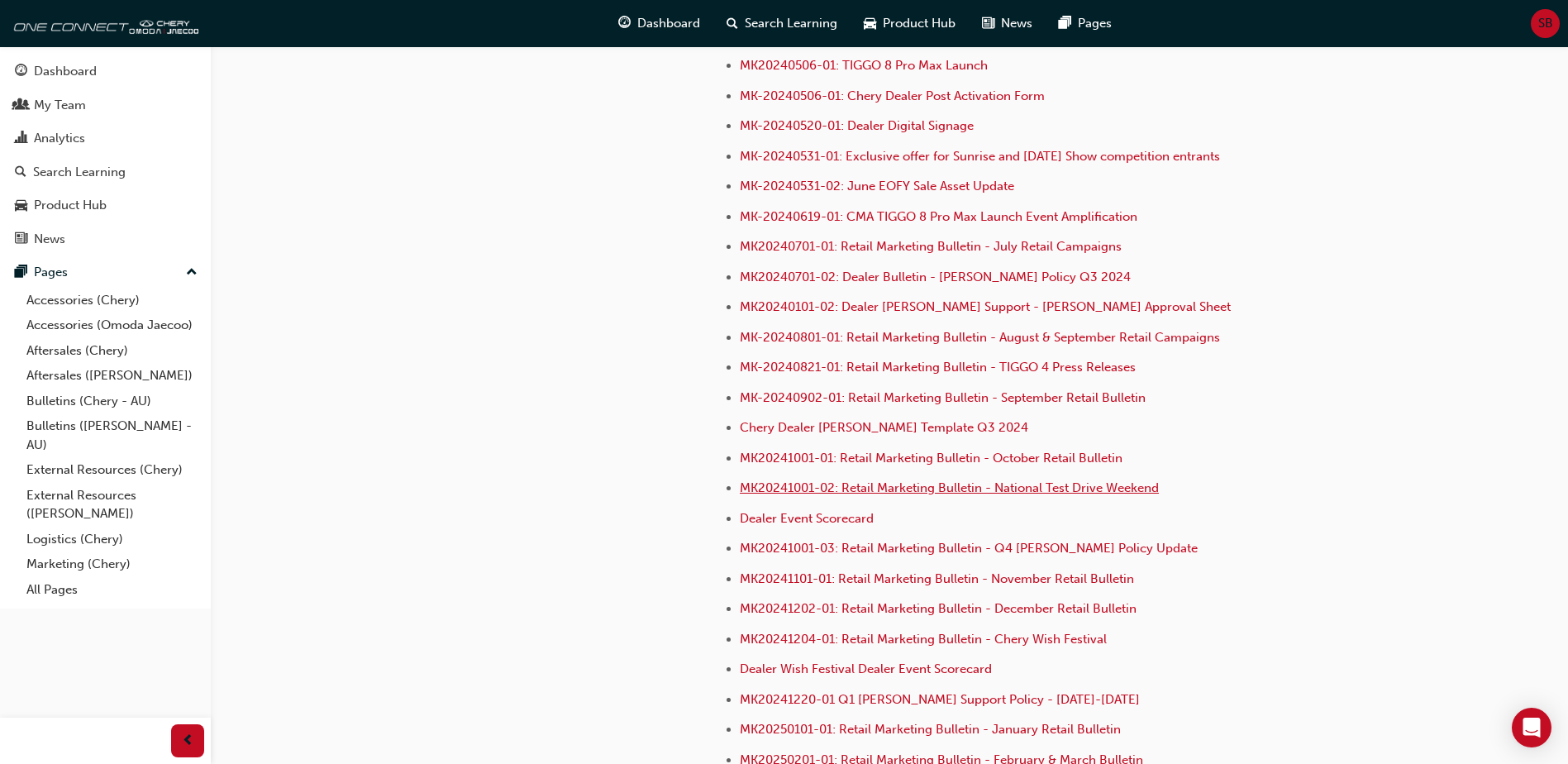
scroll to position [4009, 0]
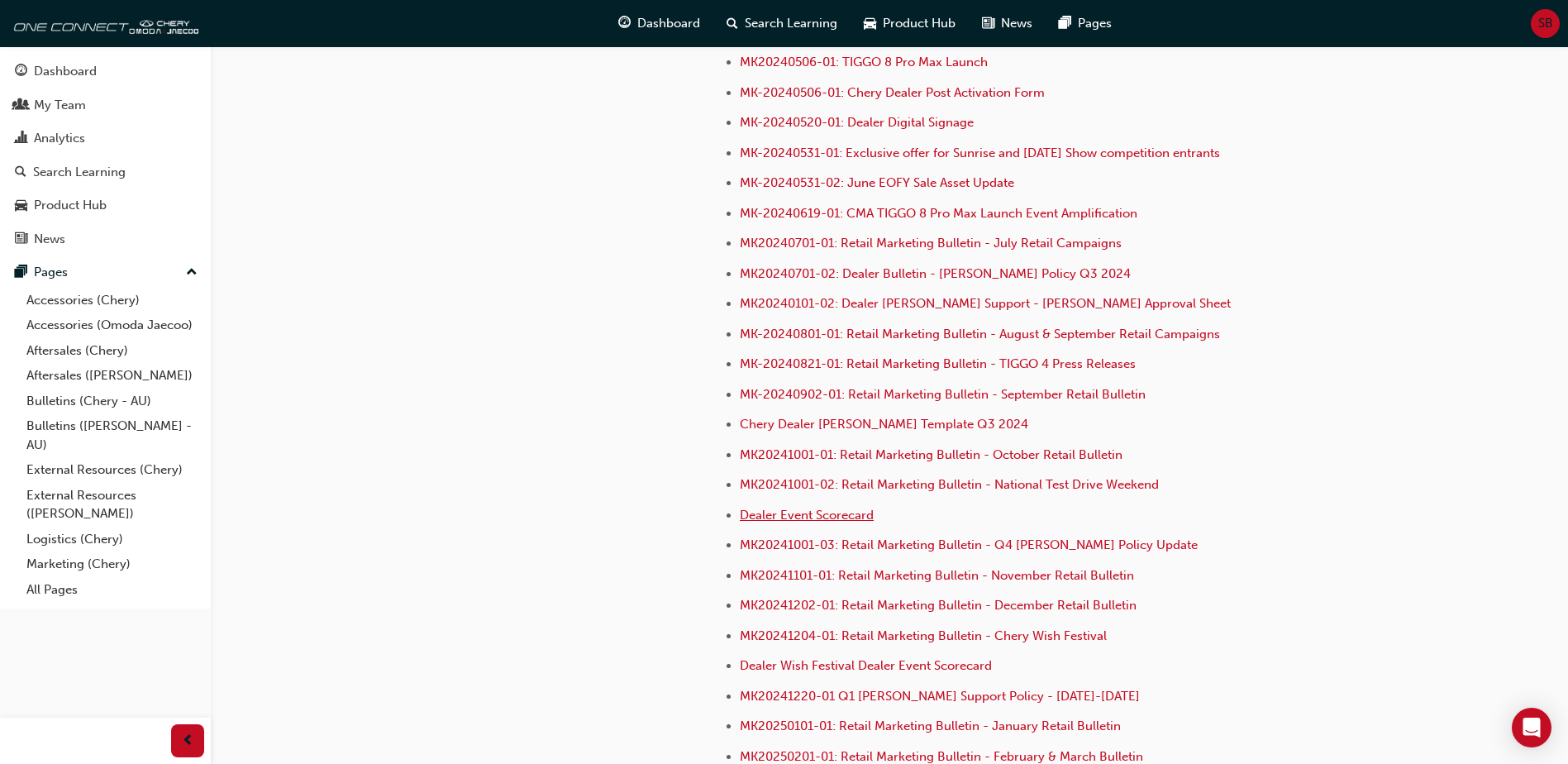
click at [785, 508] on span "Dealer Event Scorecard" at bounding box center [806, 515] width 134 height 15
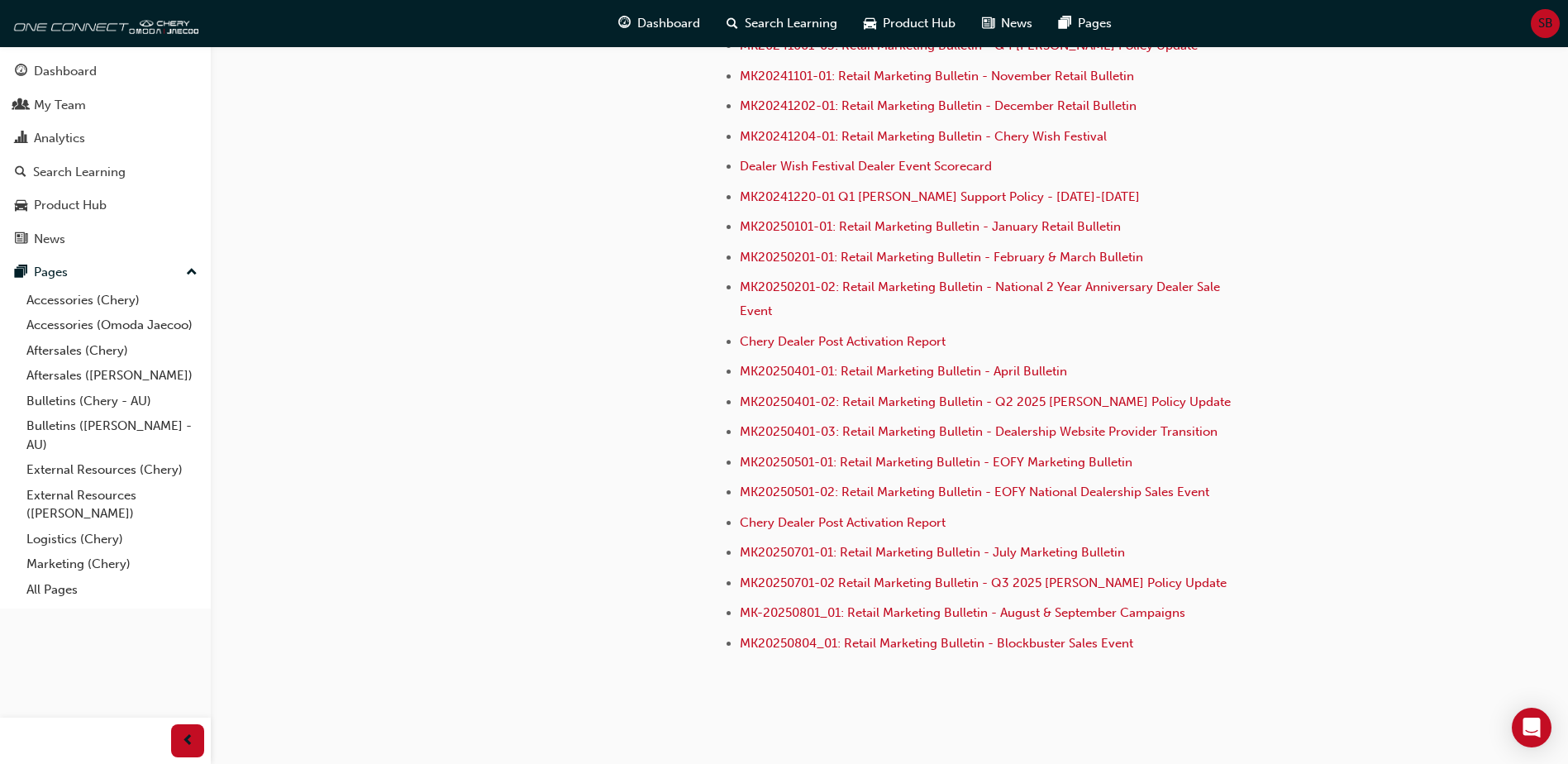
scroll to position [4513, 0]
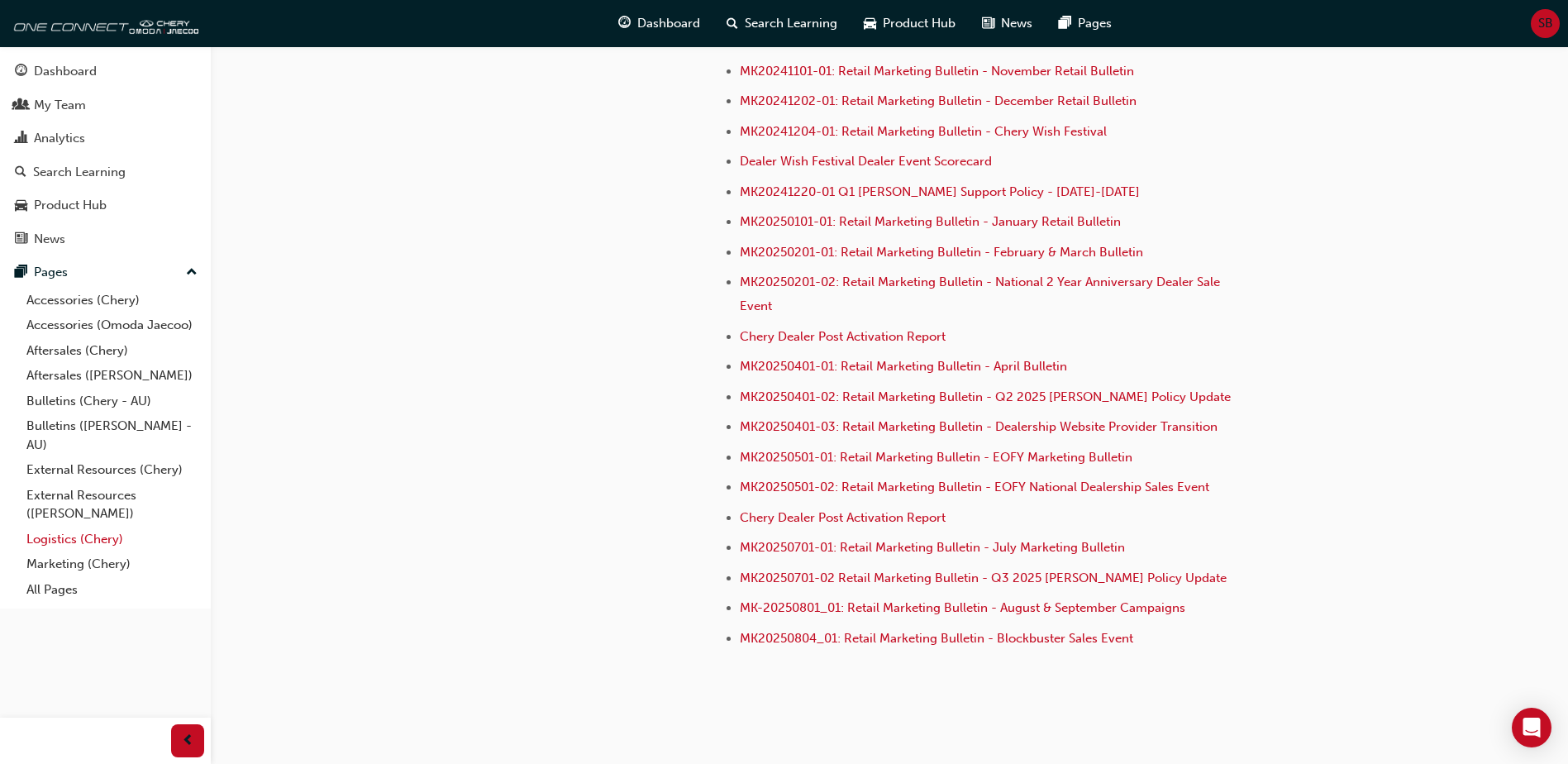
click at [100, 536] on link "Logistics (Chery)" at bounding box center [112, 539] width 184 height 26
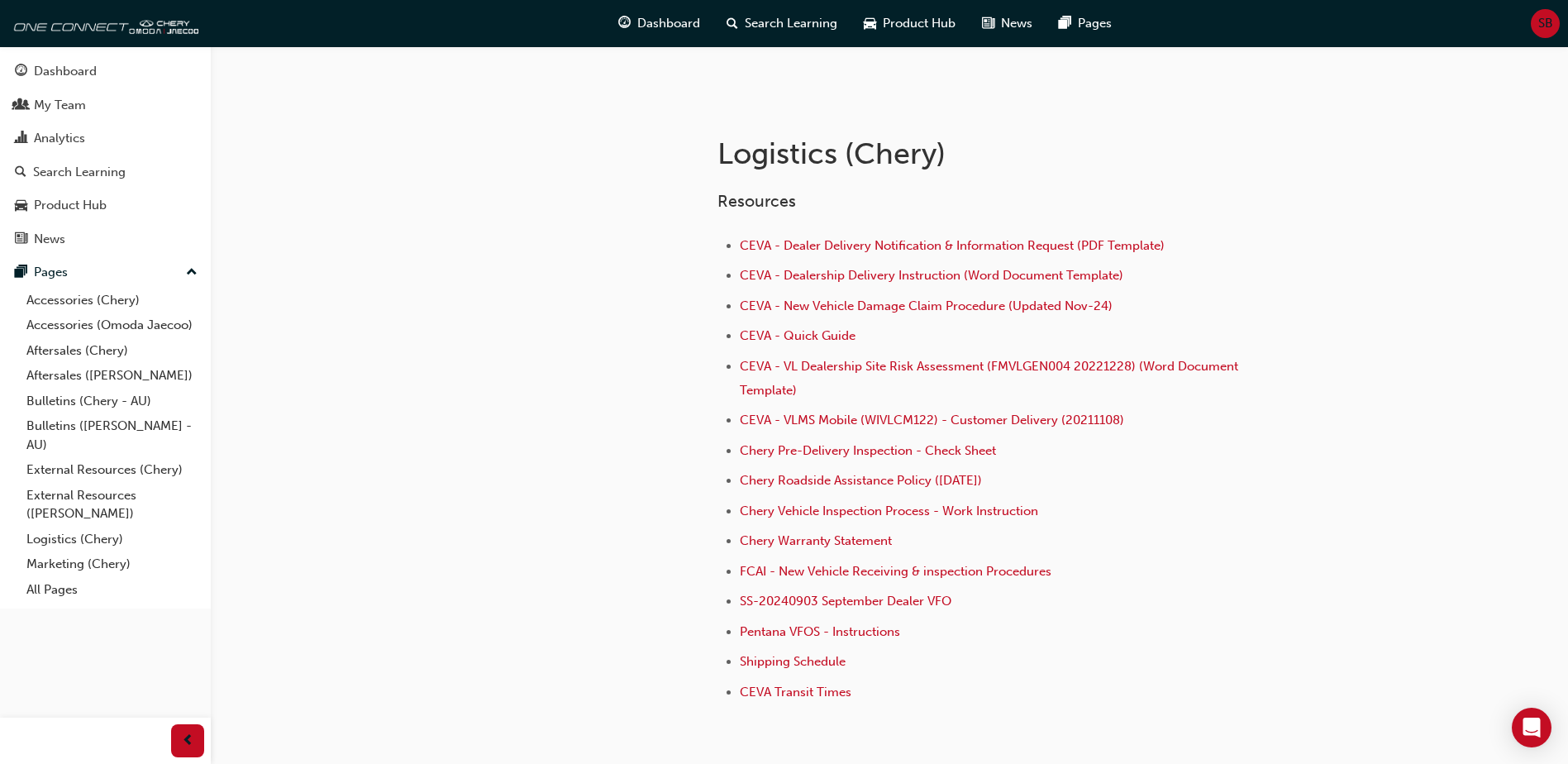
scroll to position [289, 0]
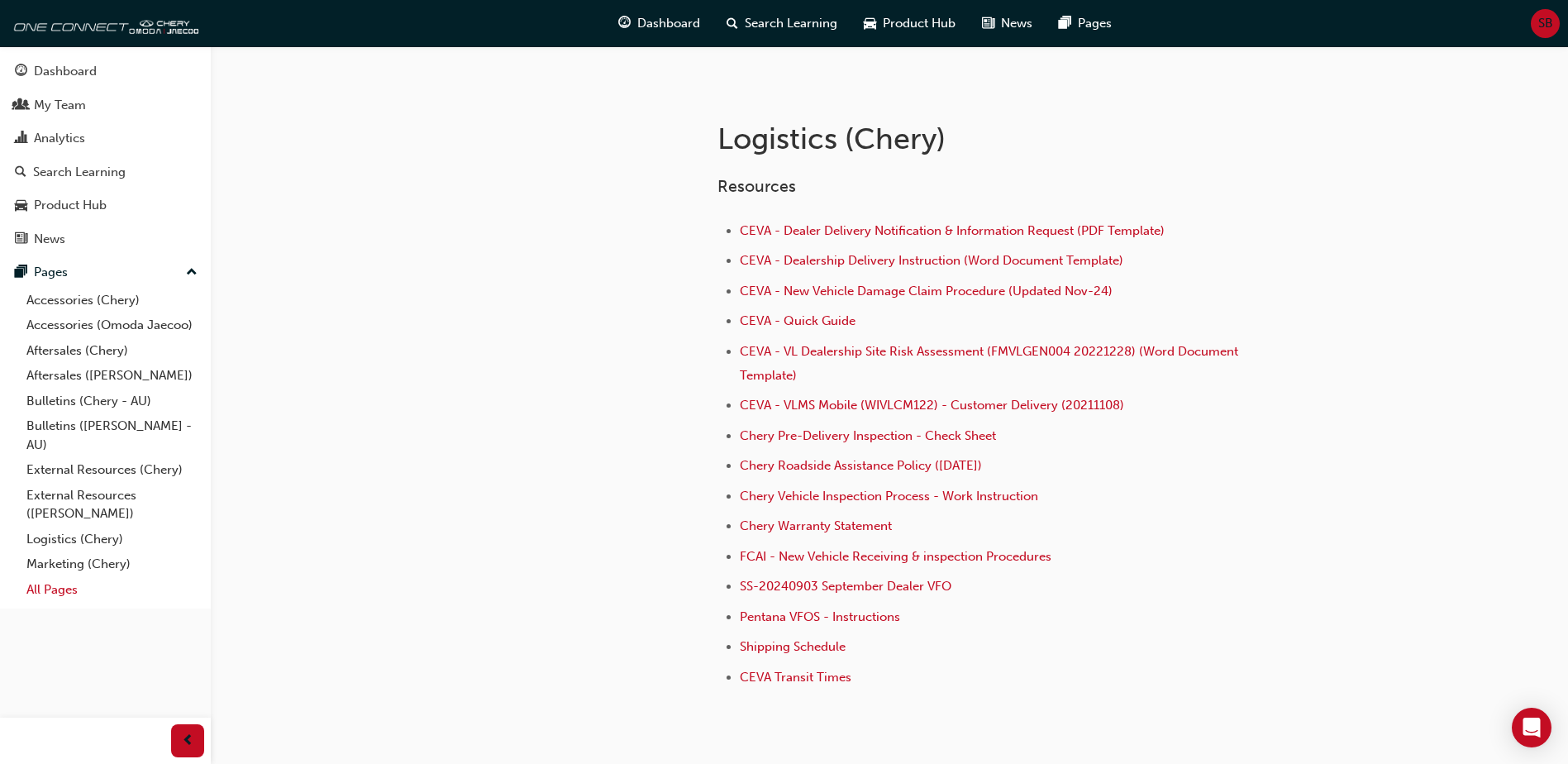
click at [100, 597] on link "All Pages" at bounding box center [112, 589] width 184 height 26
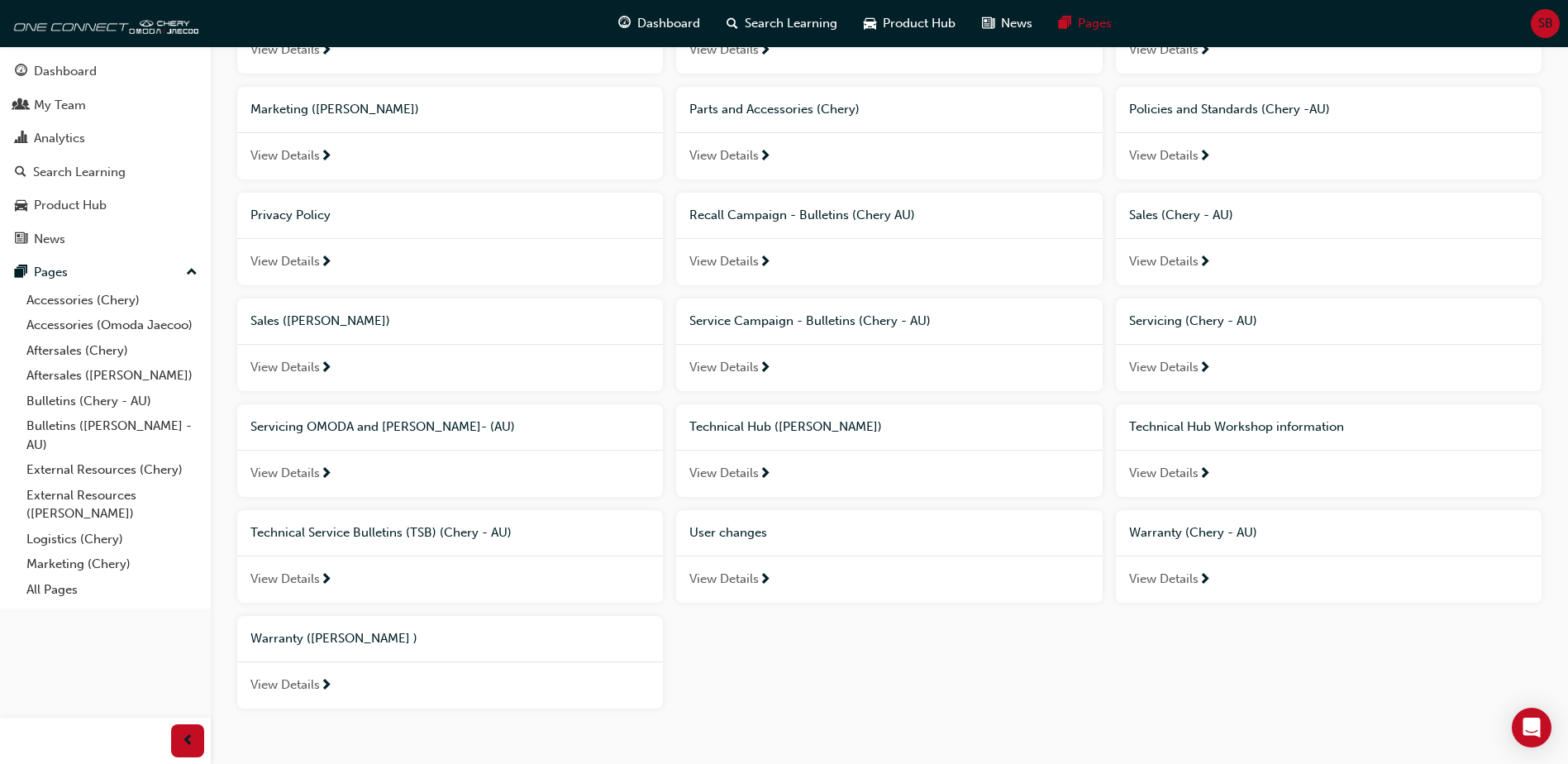
scroll to position [682, 0]
click at [1191, 469] on span "View Details" at bounding box center [1164, 473] width 69 height 19
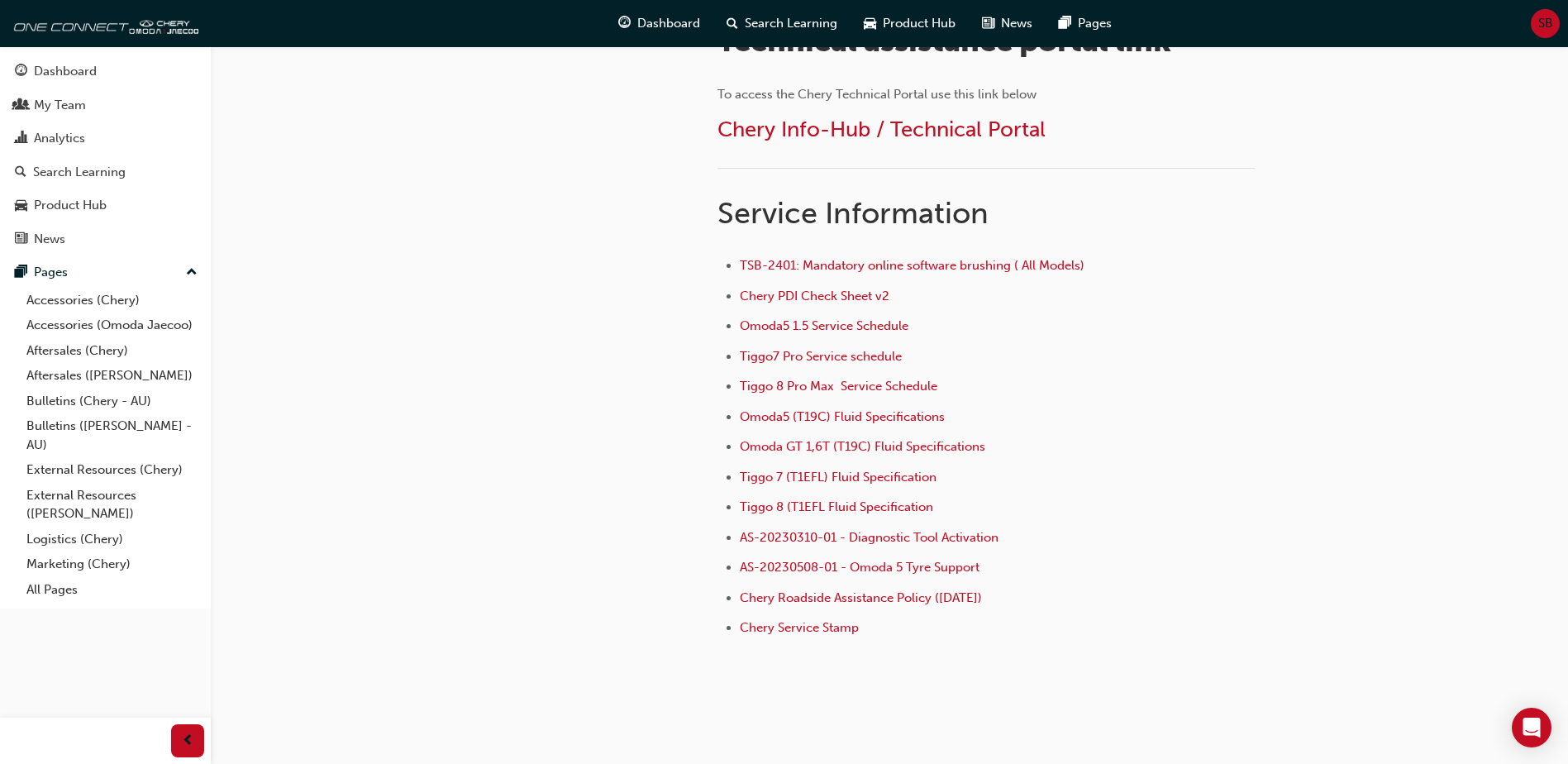
scroll to position [579, 0]
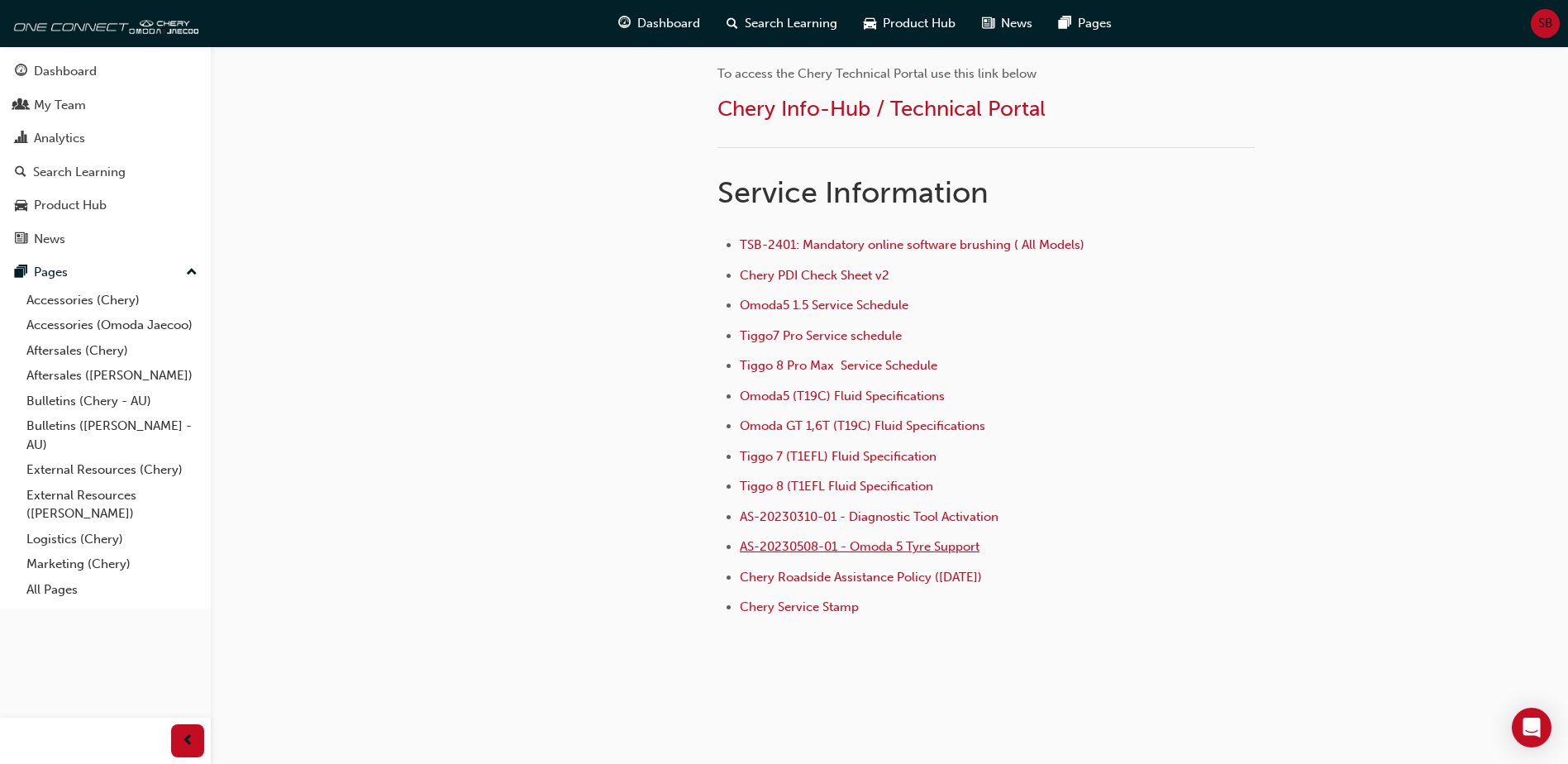
click at [891, 542] on span "AS-20230508-01 - Omoda 5 Tyre Support" at bounding box center [859, 547] width 240 height 15
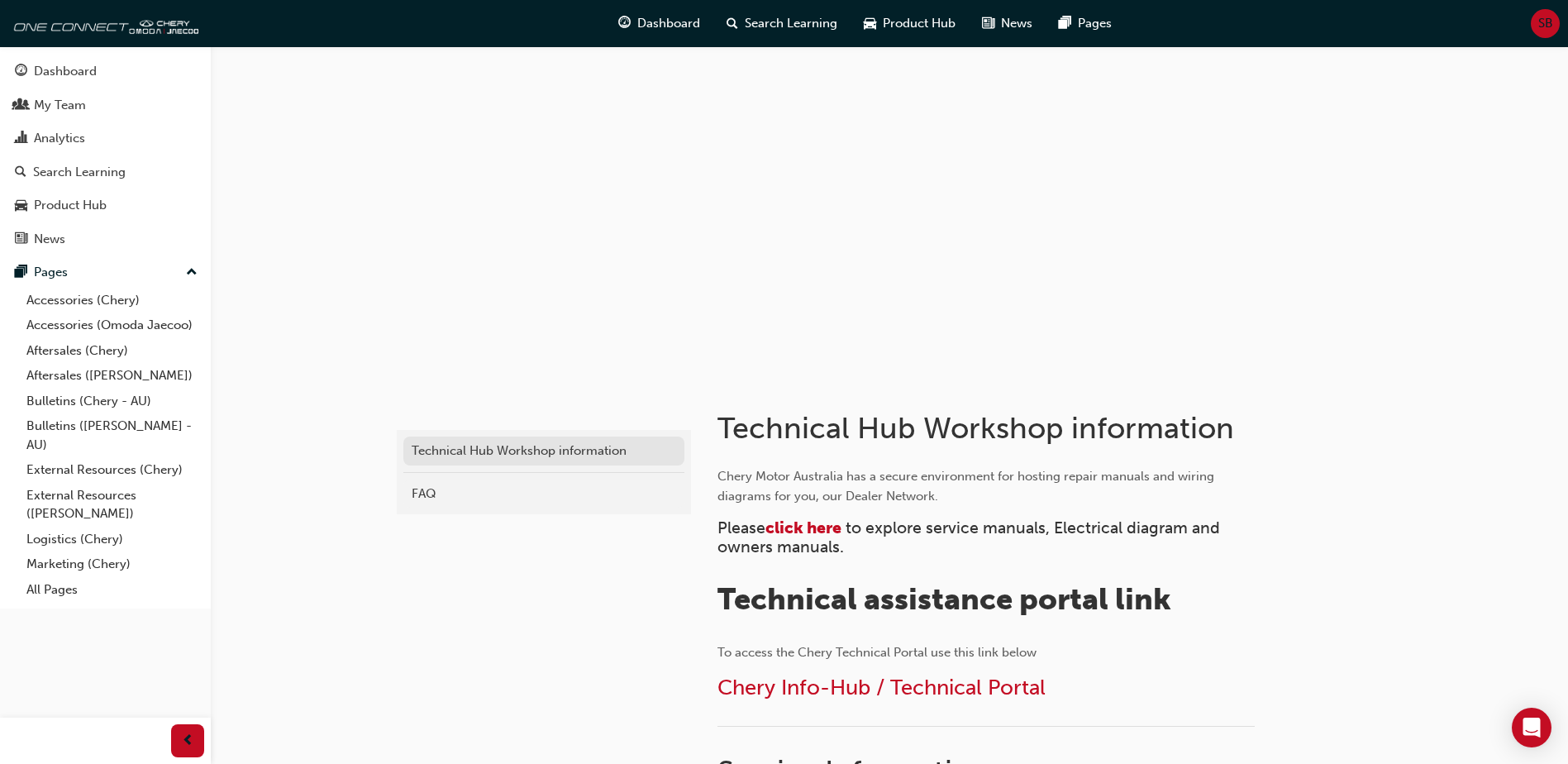
click at [461, 457] on div "Technical Hub Workshop information" at bounding box center [544, 451] width 265 height 19
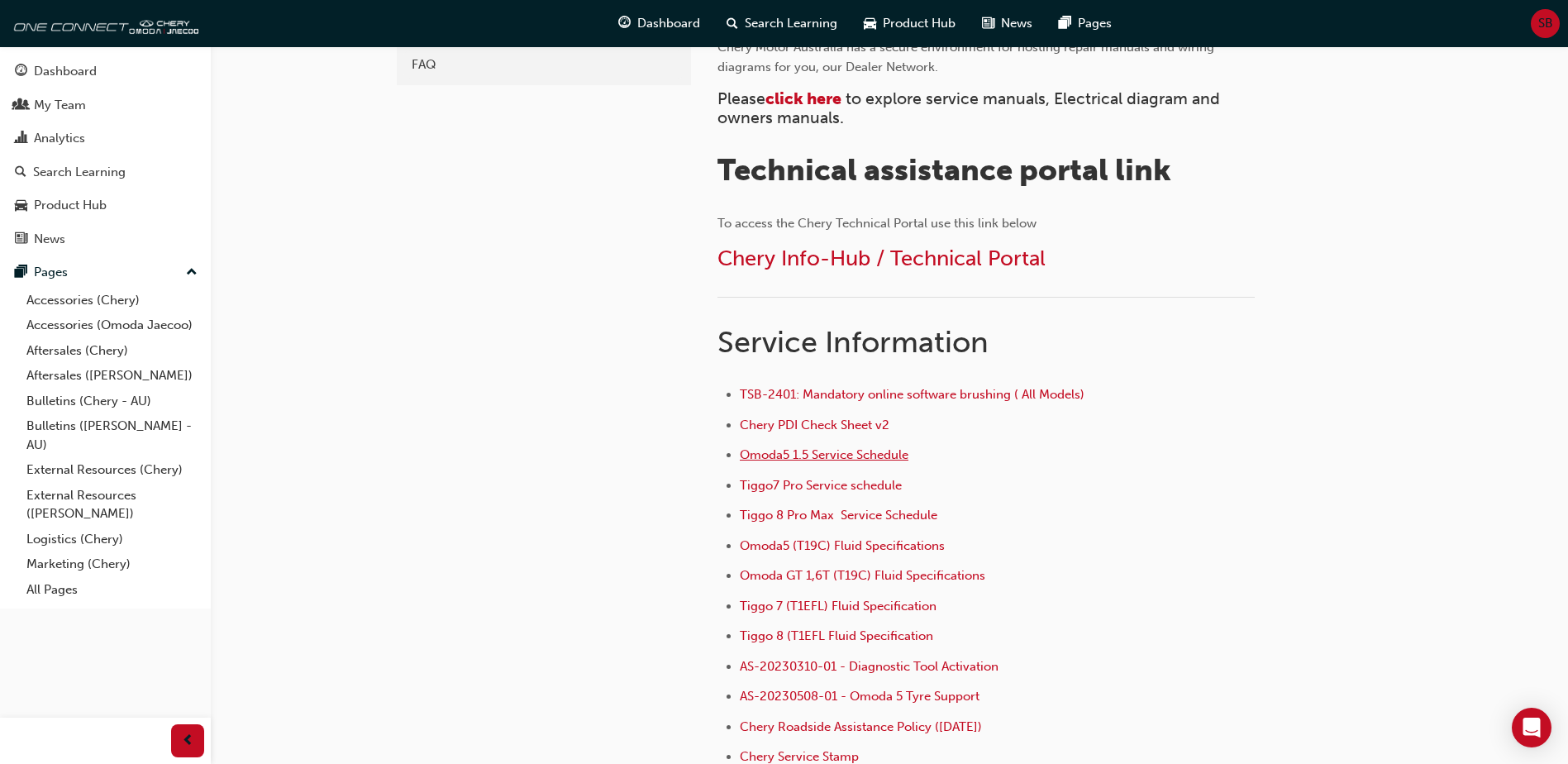
scroll to position [434, 0]
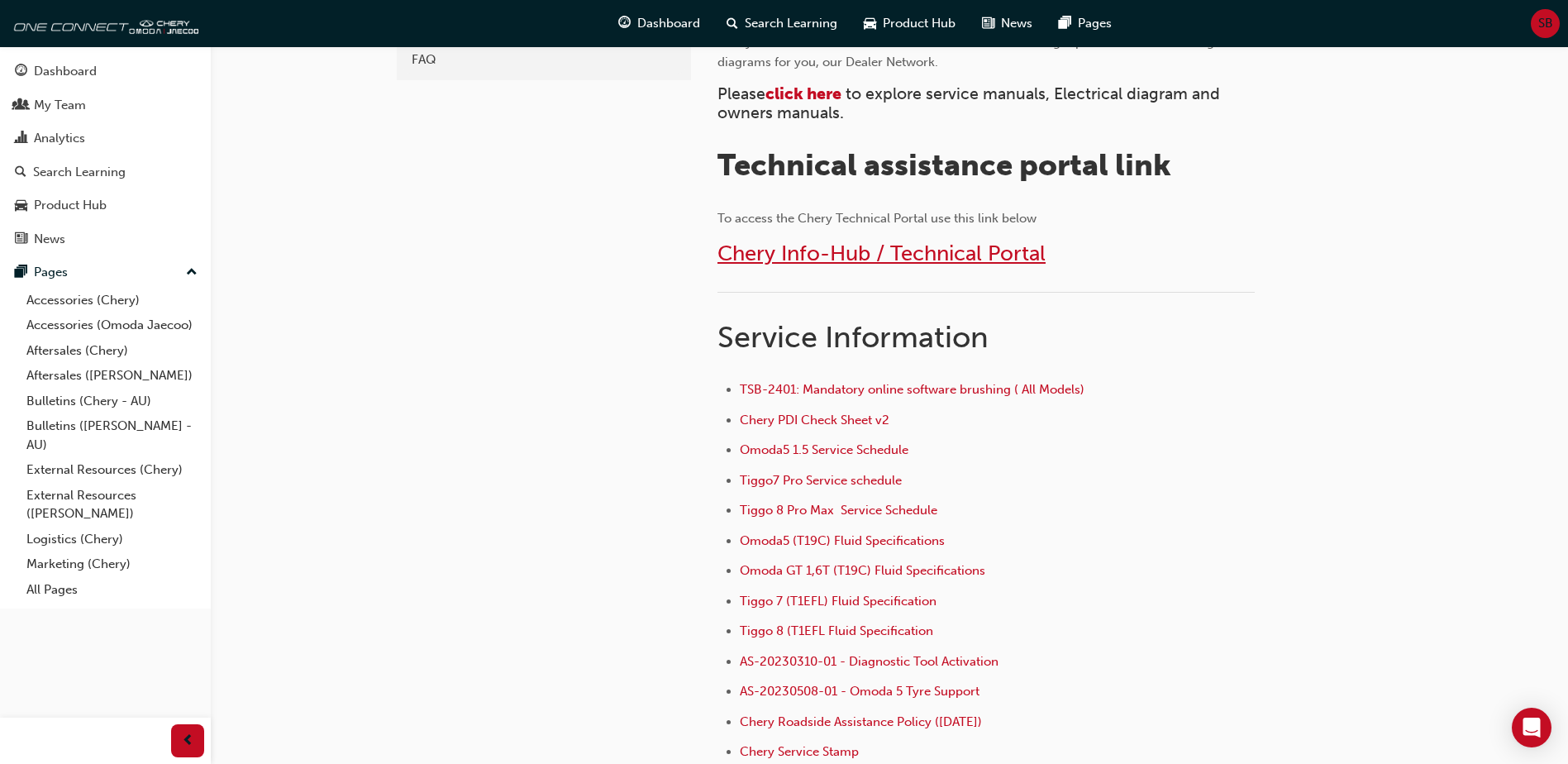
click at [807, 261] on span "Chery Info-Hub / Technical Portal" at bounding box center [882, 252] width 328 height 26
